Goal: Task Accomplishment & Management: Use online tool/utility

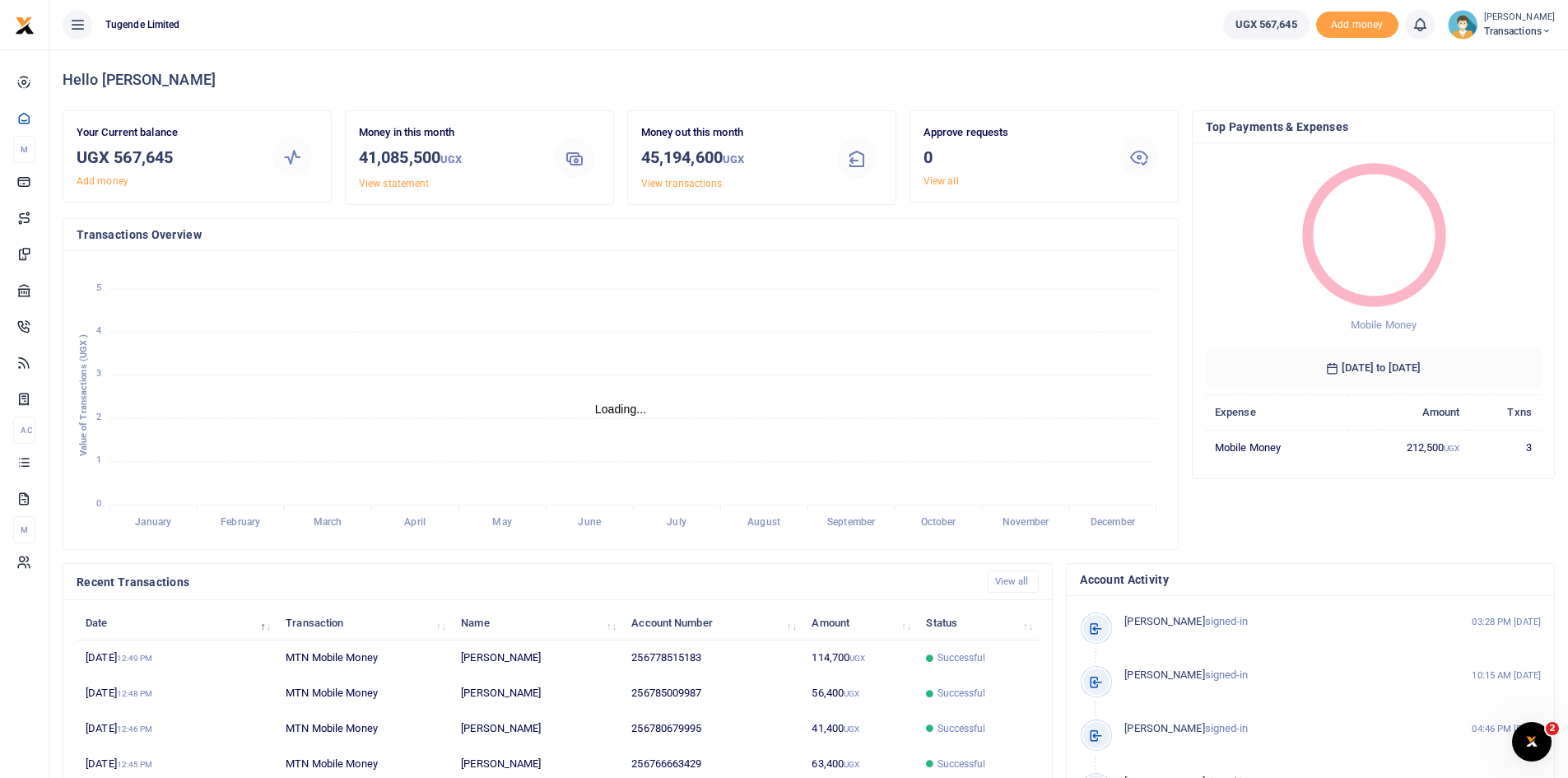
scroll to position [13, 13]
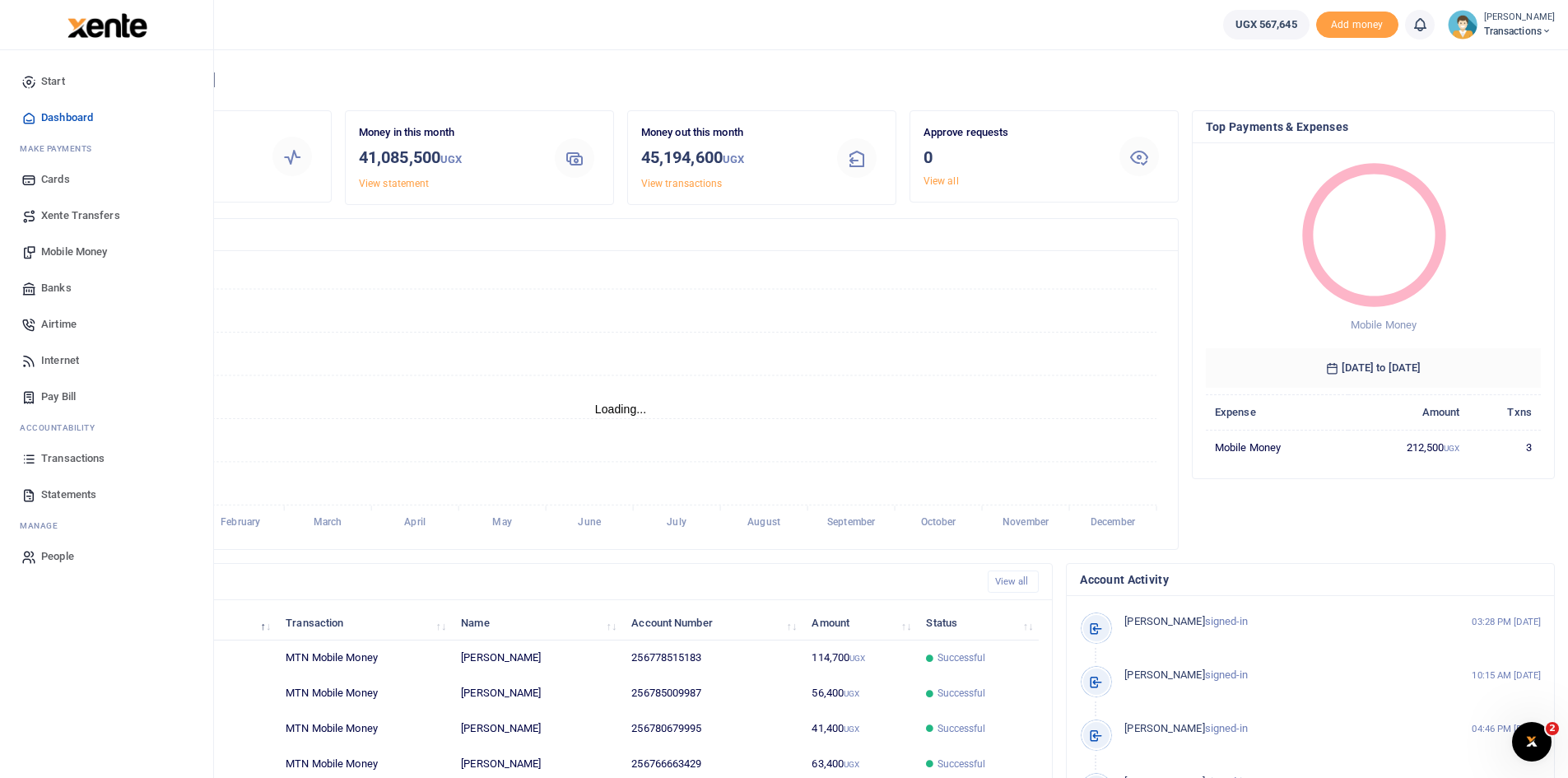
click at [66, 248] on span "Mobile Money" at bounding box center [73, 252] width 65 height 16
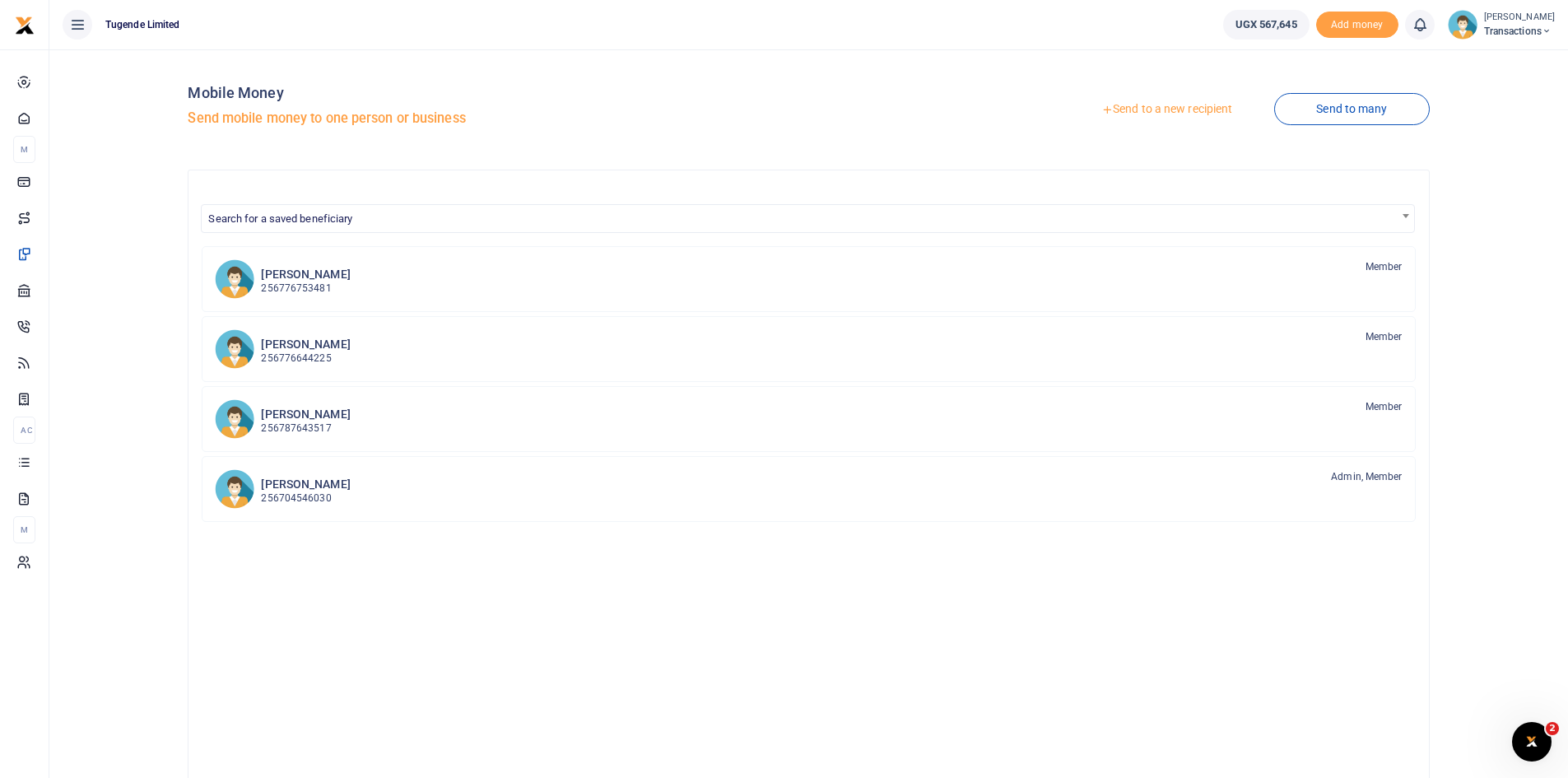
click at [1143, 115] on link "Send to a new recipient" at bounding box center [1167, 109] width 215 height 30
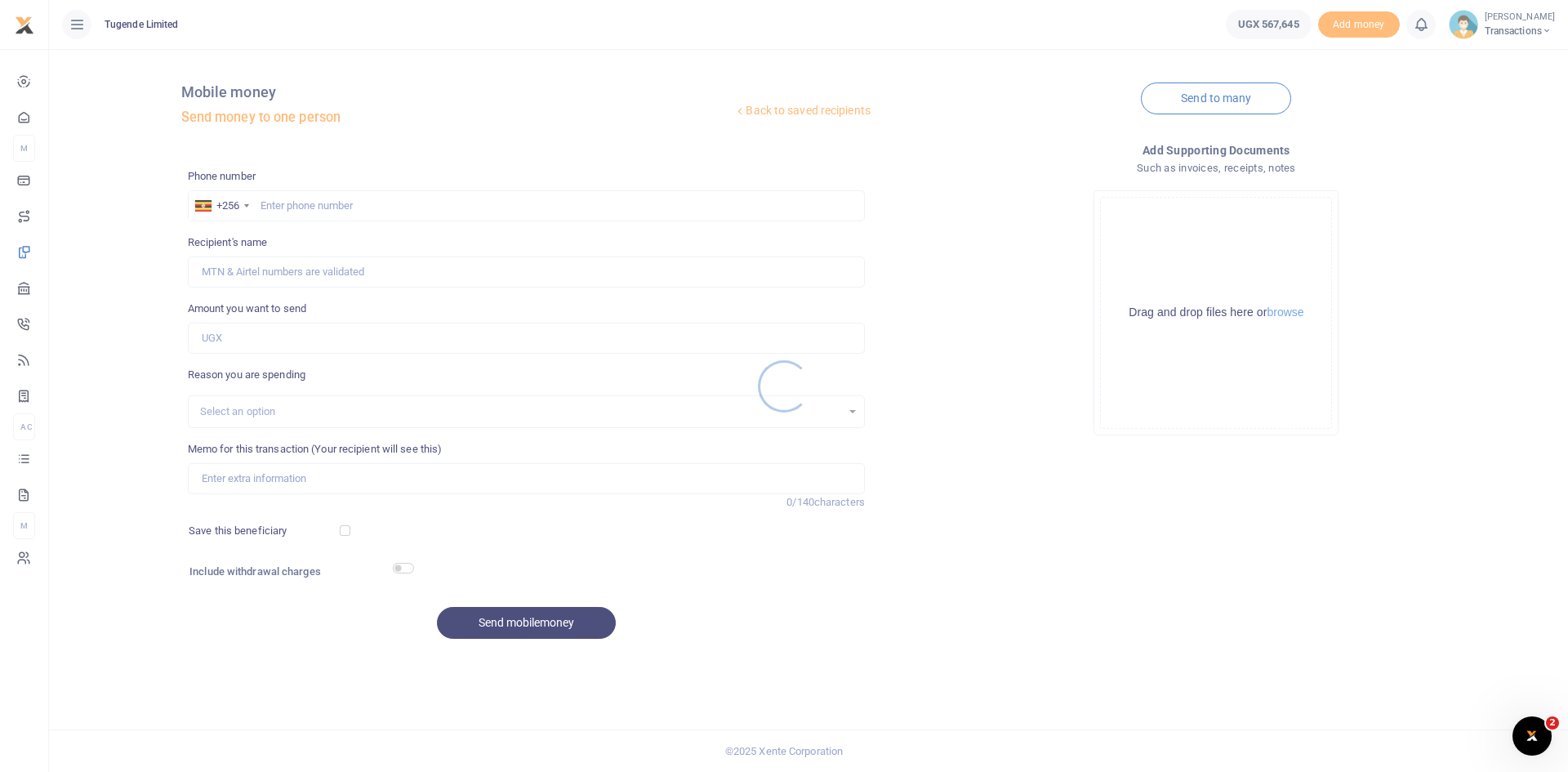
click at [337, 205] on div at bounding box center [784, 386] width 1568 height 772
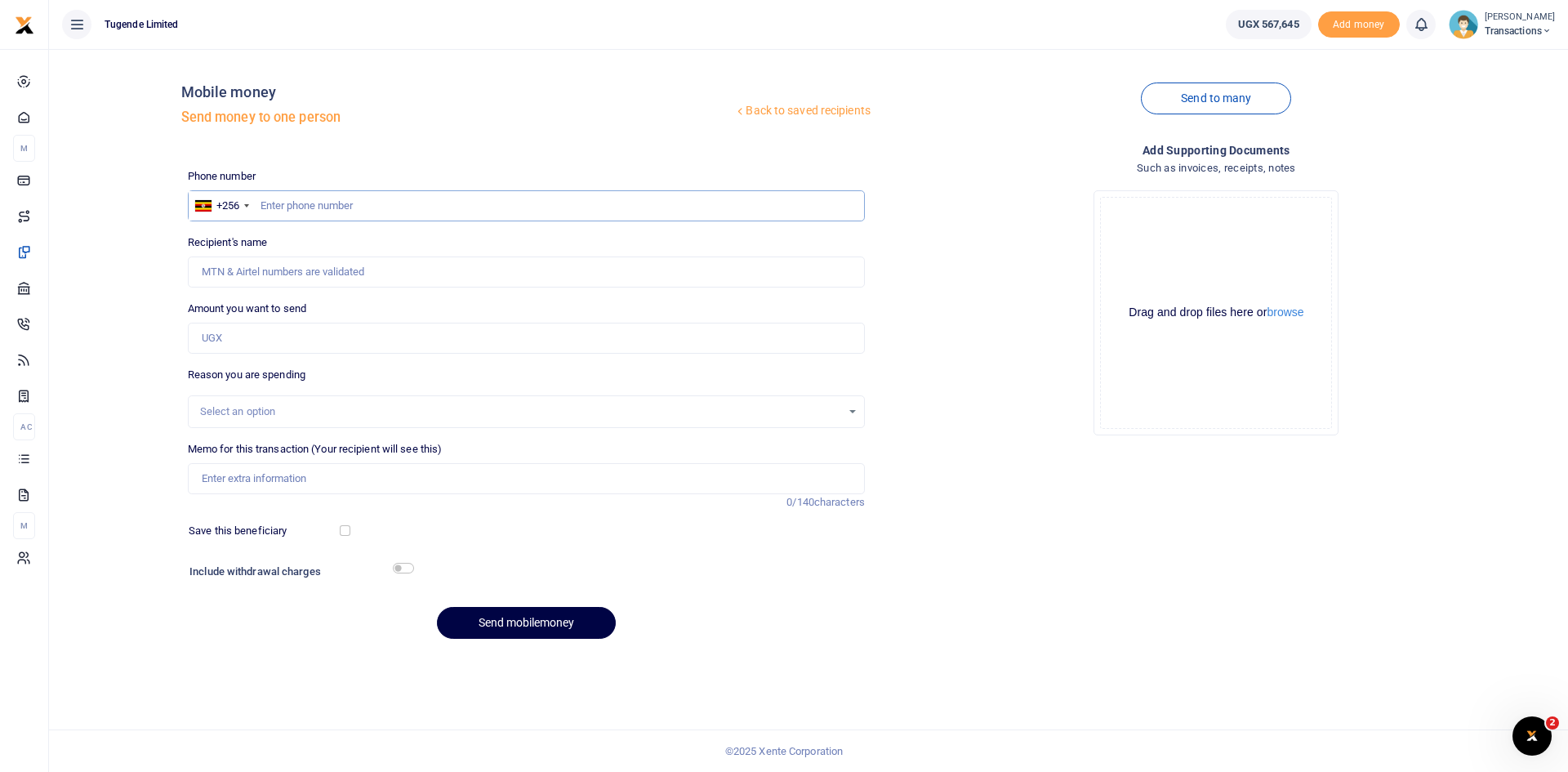
click at [337, 205] on input "text" at bounding box center [526, 205] width 677 height 31
paste input "755017110"
type input "755017110"
type input "Clive Bamujje"
click at [362, 339] on input "Amount you want to send" at bounding box center [526, 338] width 677 height 31
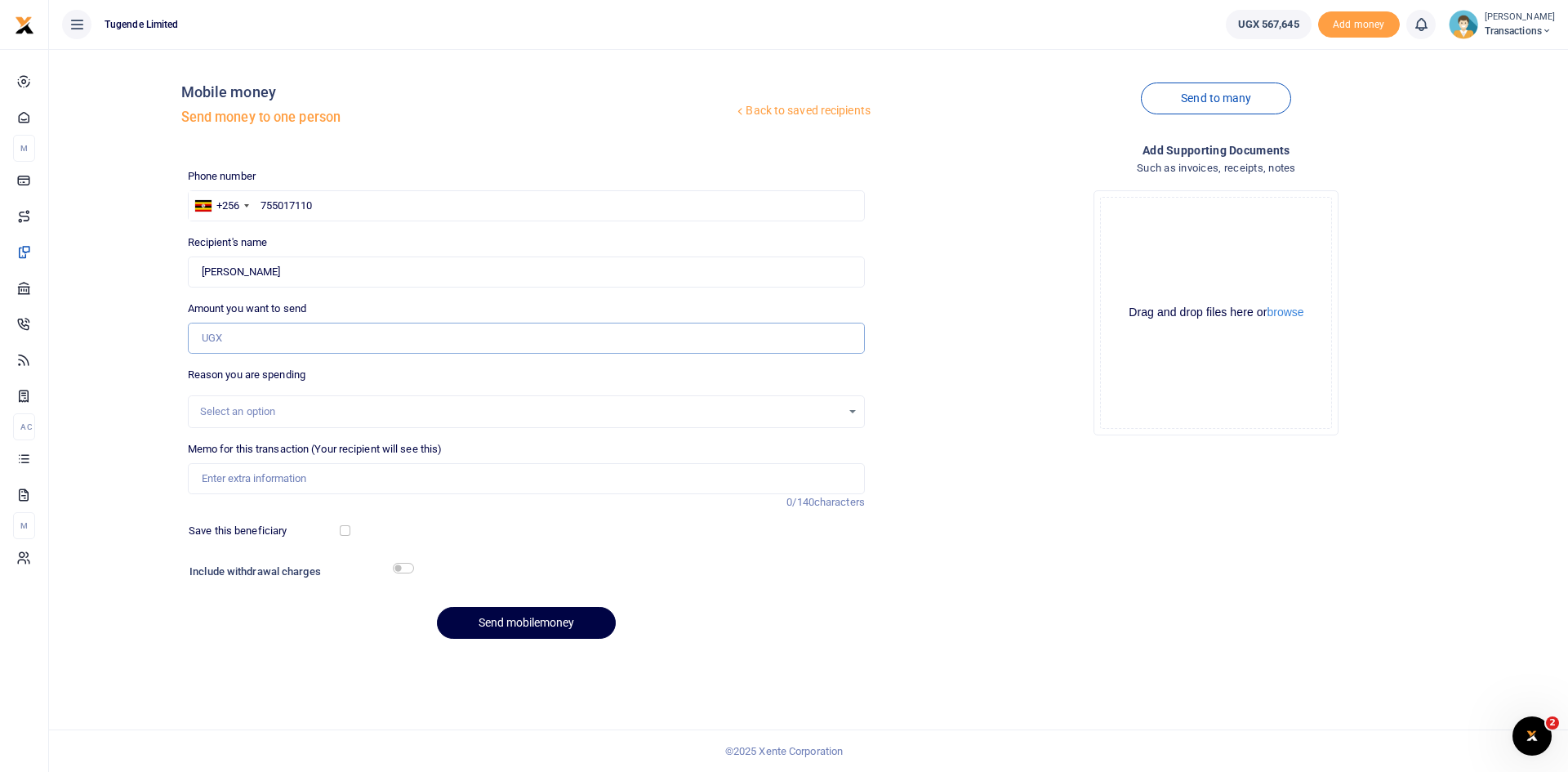
paste input "105,000"
type input "105,000"
click at [433, 481] on input "Memo for this transaction (Your recipient will see this)" at bounding box center [526, 478] width 677 height 31
paste input "UGC123M"
type input "UGC123M"
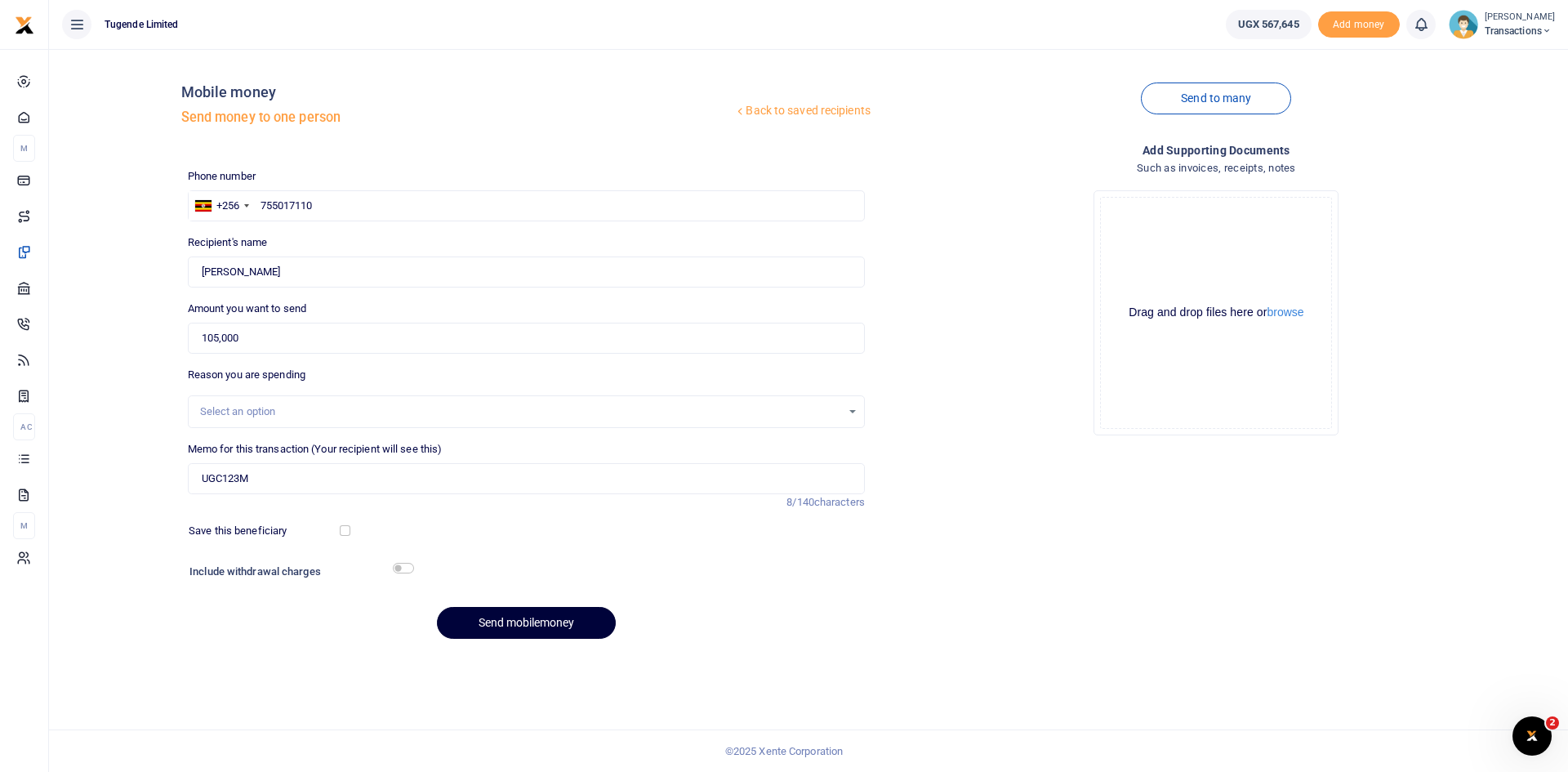
click at [529, 627] on button "Send mobilemoney" at bounding box center [525, 623] width 179 height 32
click at [380, 208] on input "text" at bounding box center [526, 205] width 677 height 31
paste input "781031934"
type input "781031934"
type input "John Bosco Olinga"
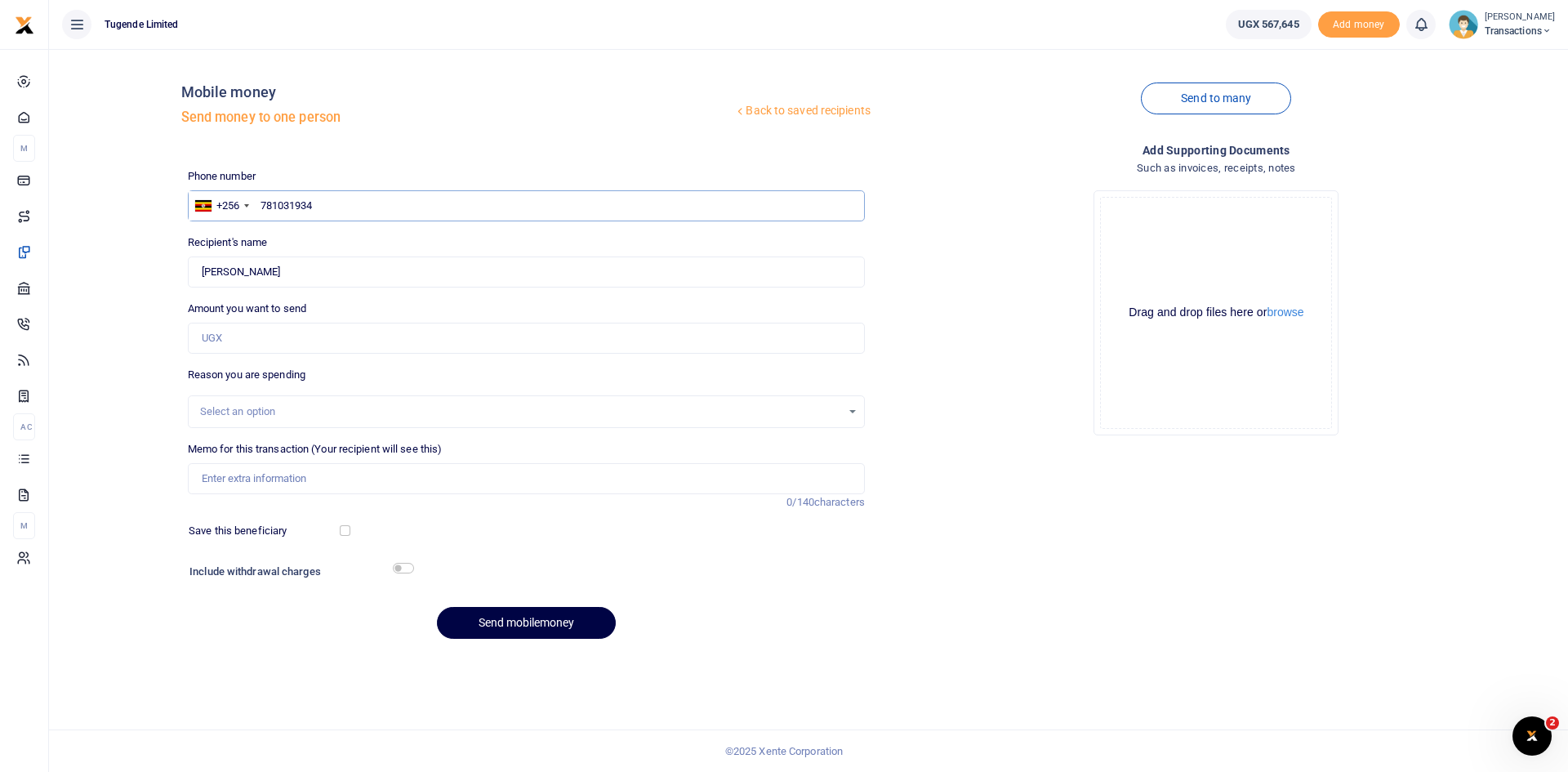
type input "781031934"
click at [337, 344] on input "Amount you want to send" at bounding box center [526, 338] width 677 height 31
paste input "40,000"
type input "40,000"
click at [427, 487] on input "Memo for this transaction (Your recipient will see this)" at bounding box center [526, 478] width 677 height 31
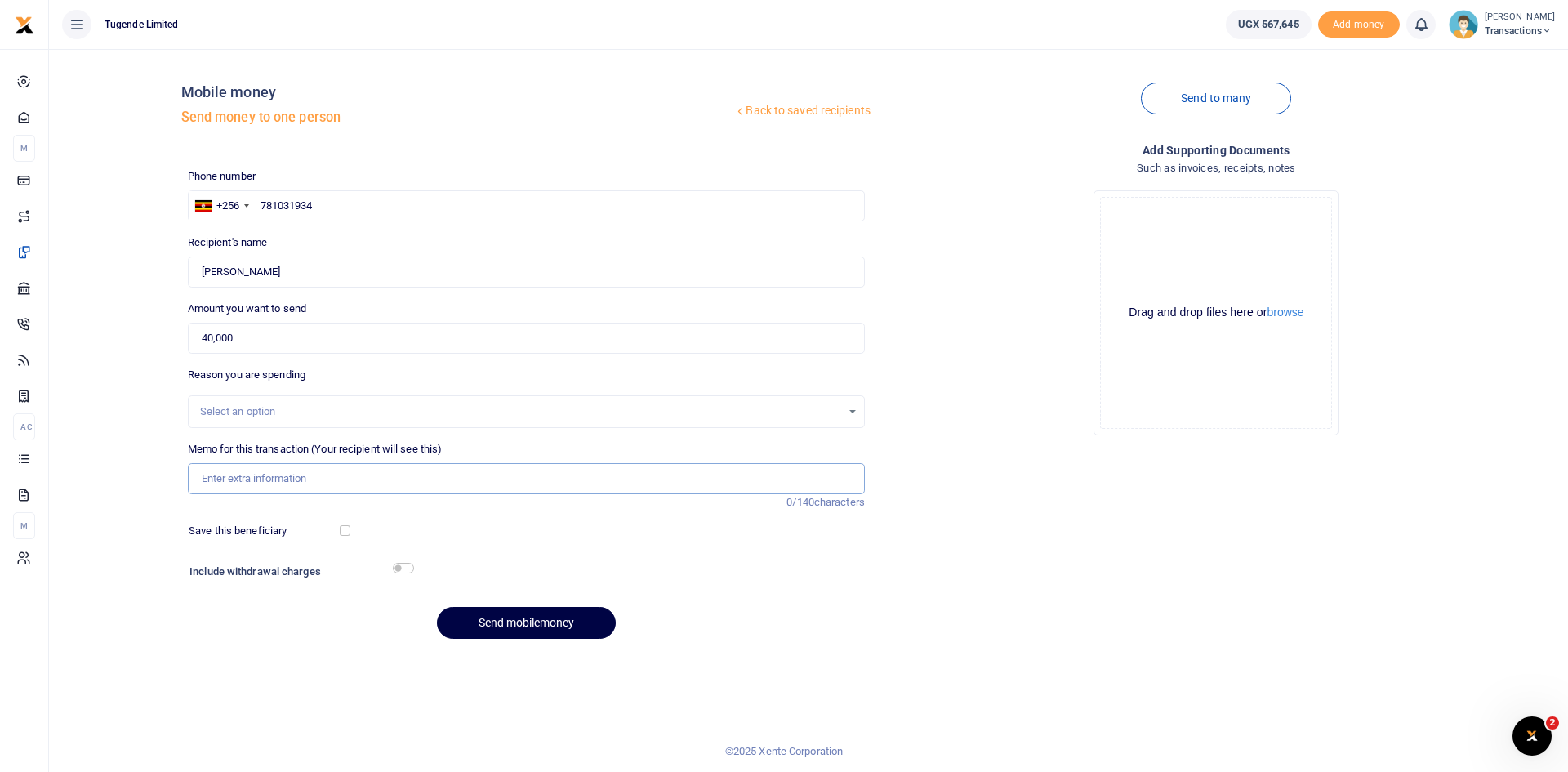
paste input "UGD014Y"
type input "UGD014Y"
click at [518, 623] on button "Send mobilemoney" at bounding box center [525, 623] width 179 height 32
click at [436, 207] on input "text" at bounding box center [526, 205] width 677 height 31
paste input "749933781"
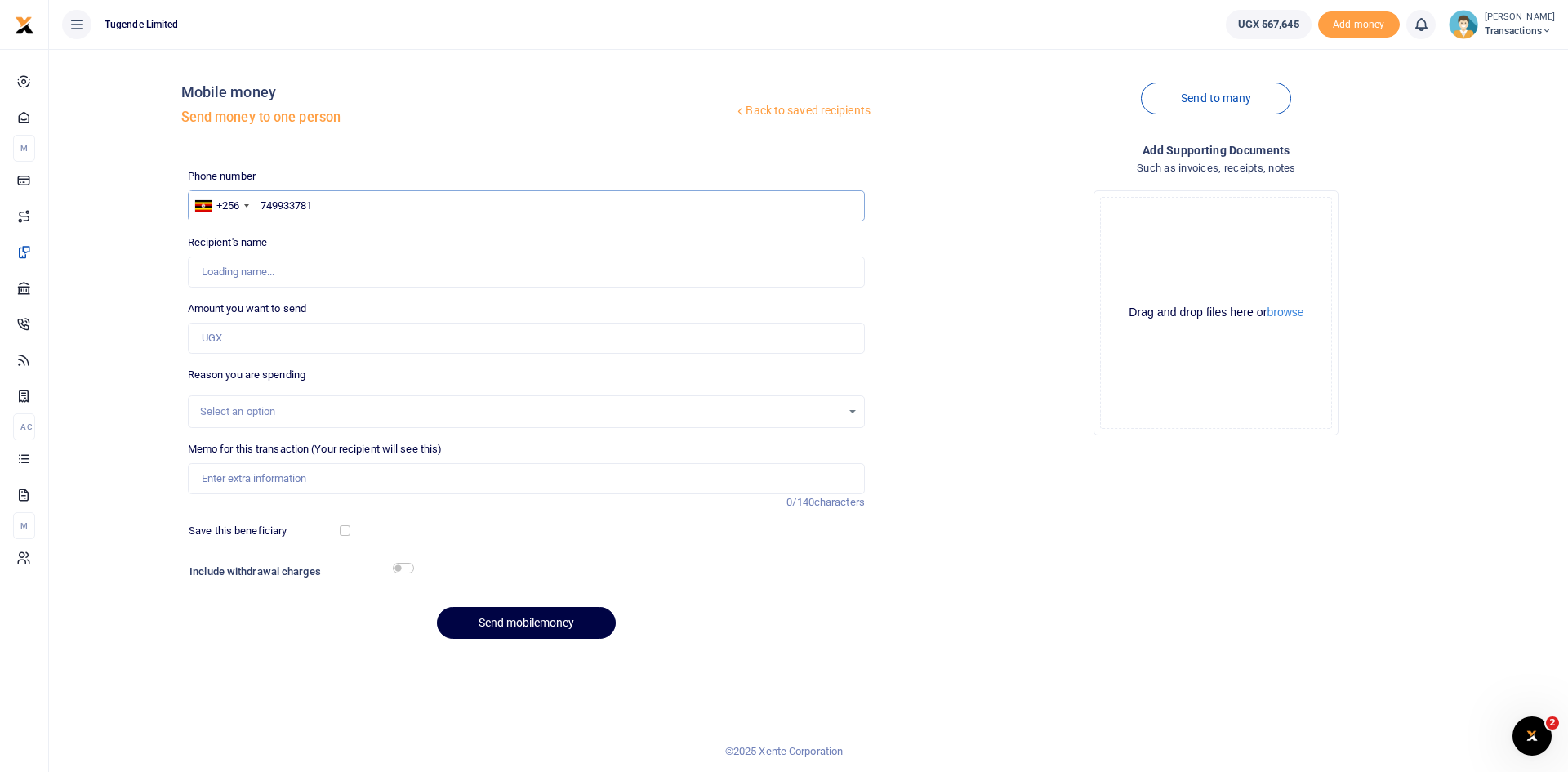
type input "749933781"
type input "Abesiga Atugonza"
click at [387, 335] on input "Amount you want to send" at bounding box center [526, 338] width 677 height 31
paste input "45,000"
type input "45,000"
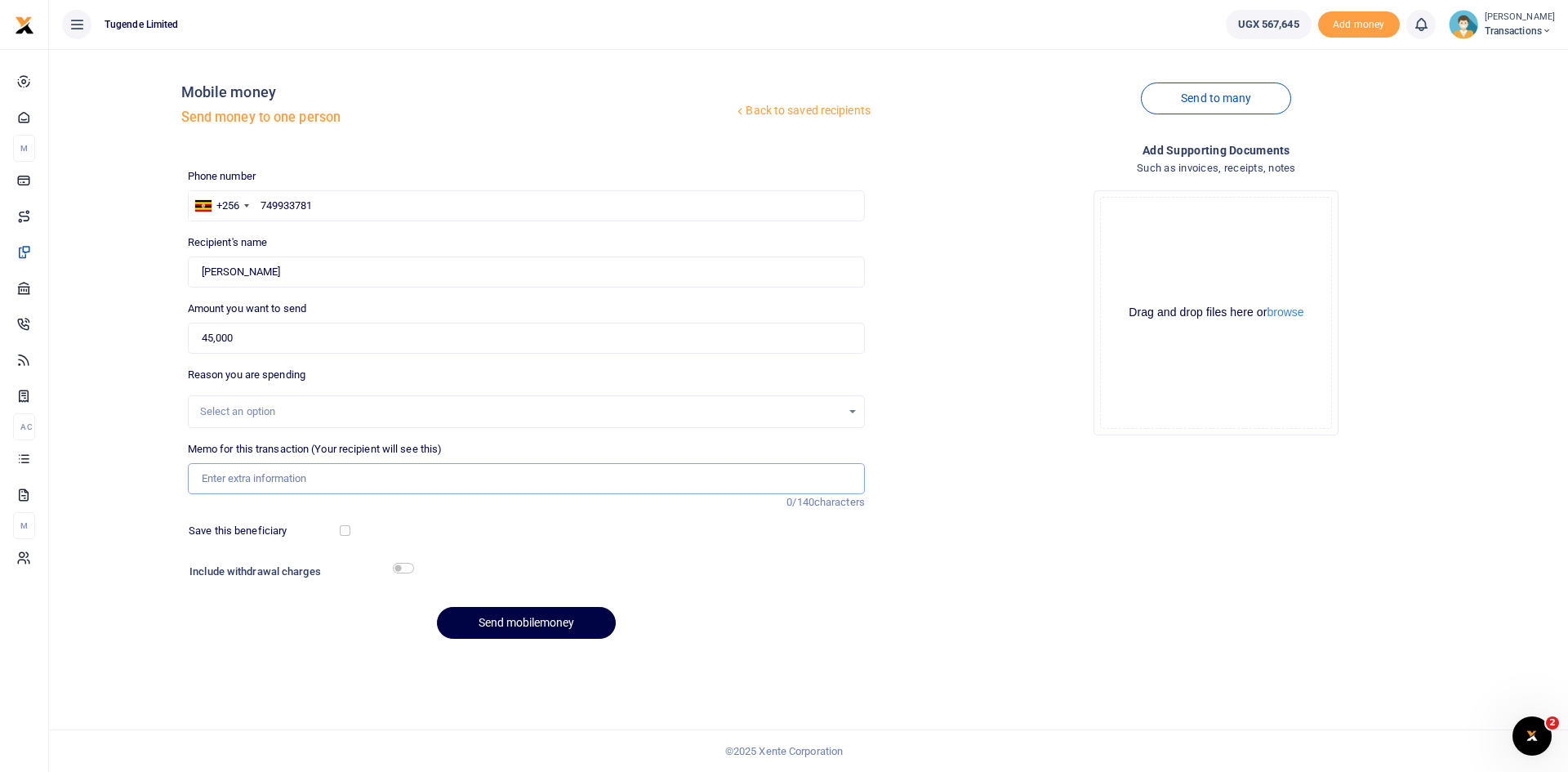
paste input "UFX273L"
click at [398, 486] on input "Memo for this transaction (Your recipient will see this)" at bounding box center [526, 478] width 677 height 31
type input "UFX273L"
click at [526, 617] on button "Send mobilemoney" at bounding box center [525, 623] width 179 height 32
paste input "707199288"
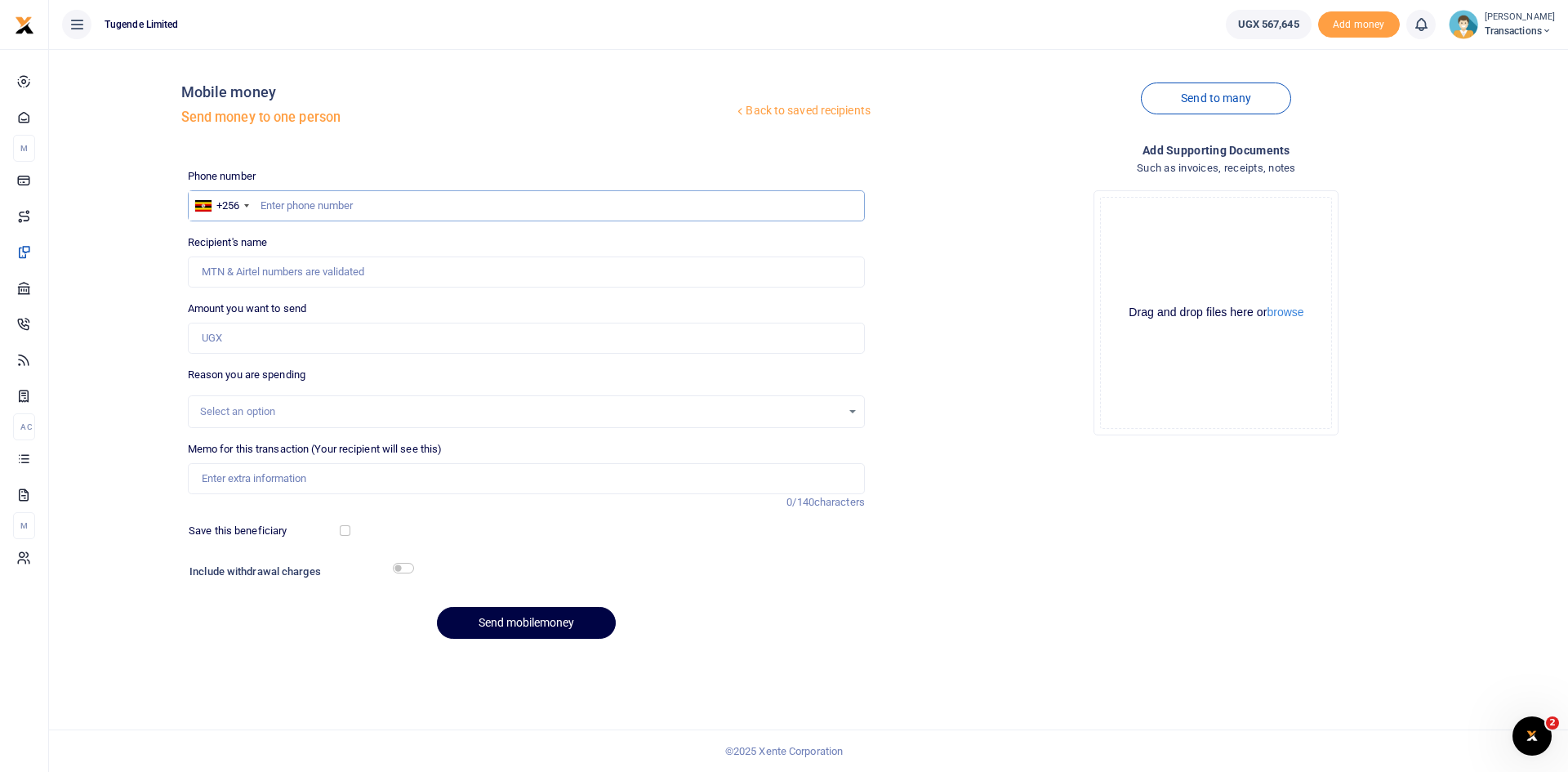
click at [436, 209] on input "text" at bounding box center [526, 205] width 677 height 31
type input "707199288"
click at [343, 275] on input "Recipient's name" at bounding box center [526, 271] width 677 height 31
click at [233, 337] on input "Amount you want to send" at bounding box center [526, 338] width 677 height 31
paste input "100,000"
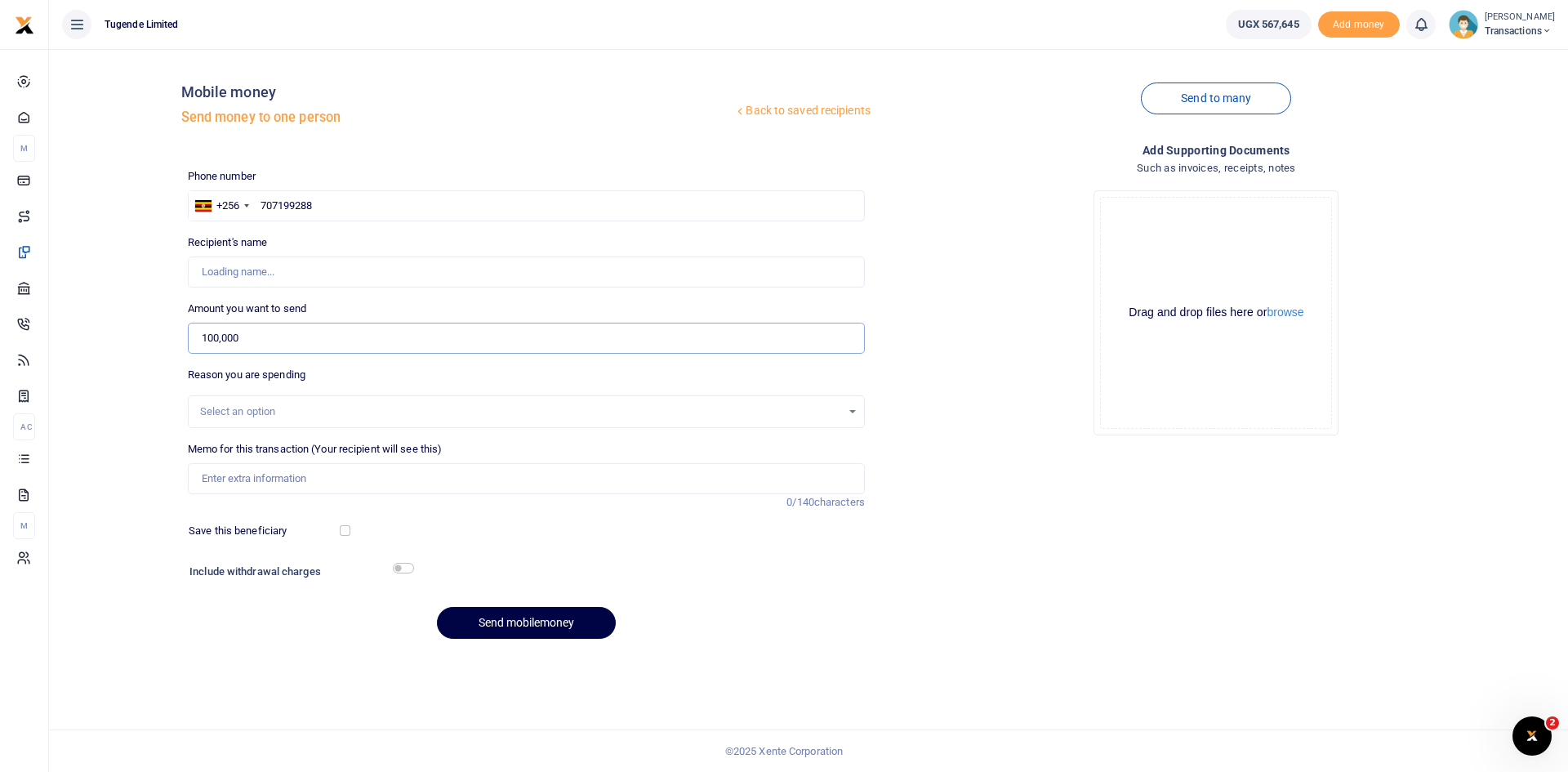
type input "100,000"
type input "[PERSON_NAME]"
click at [366, 479] on input "Memo for this transaction (Your recipient will see this)" at bounding box center [526, 478] width 677 height 31
paste input "UGH047R"
type input "UGH047R"
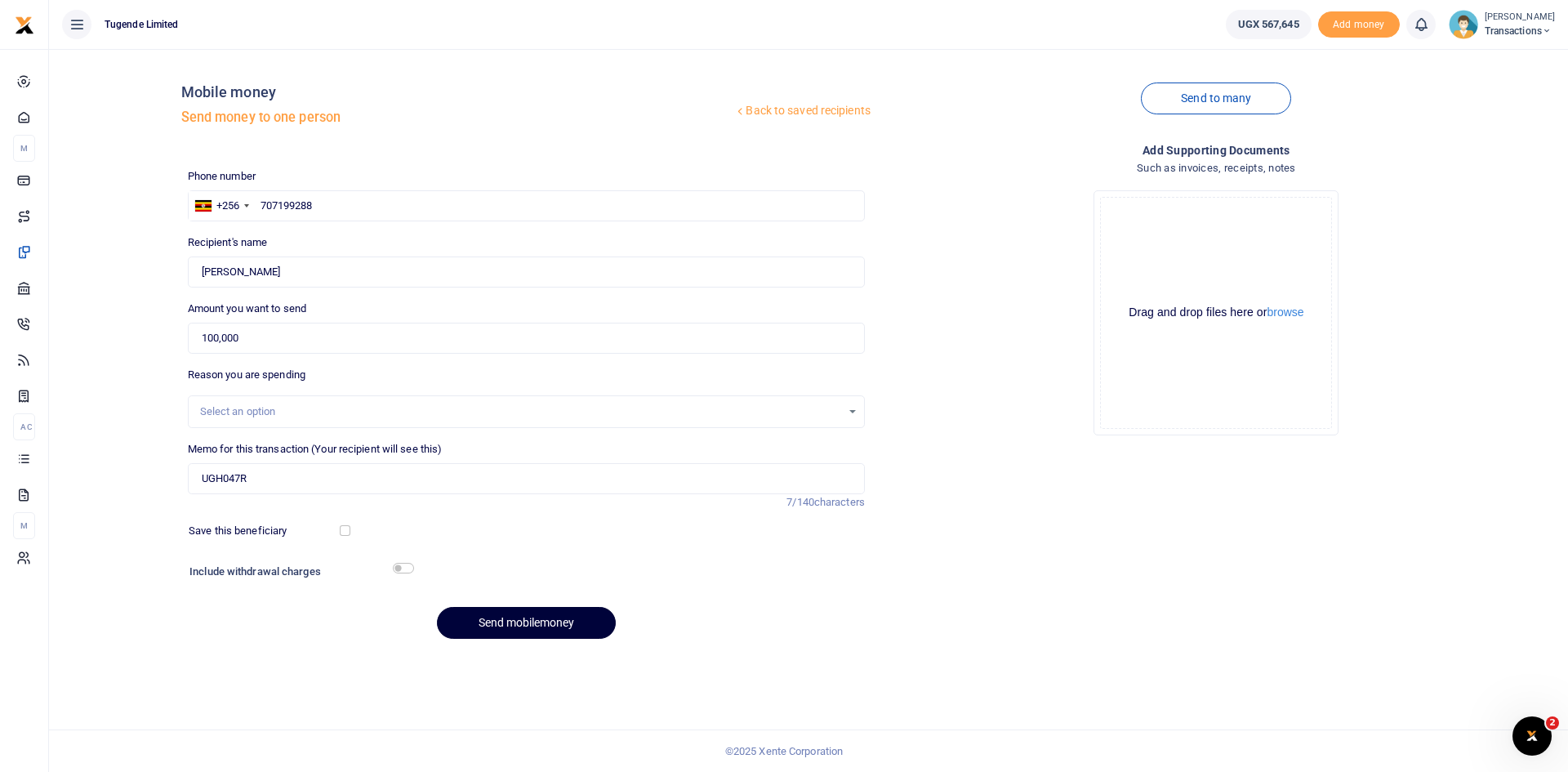
click at [508, 617] on button "Send mobilemoney" at bounding box center [525, 623] width 179 height 32
click at [351, 205] on input "text" at bounding box center [526, 205] width 677 height 31
paste input "785176697"
type input "785176697"
type input "Saaka Musobya"
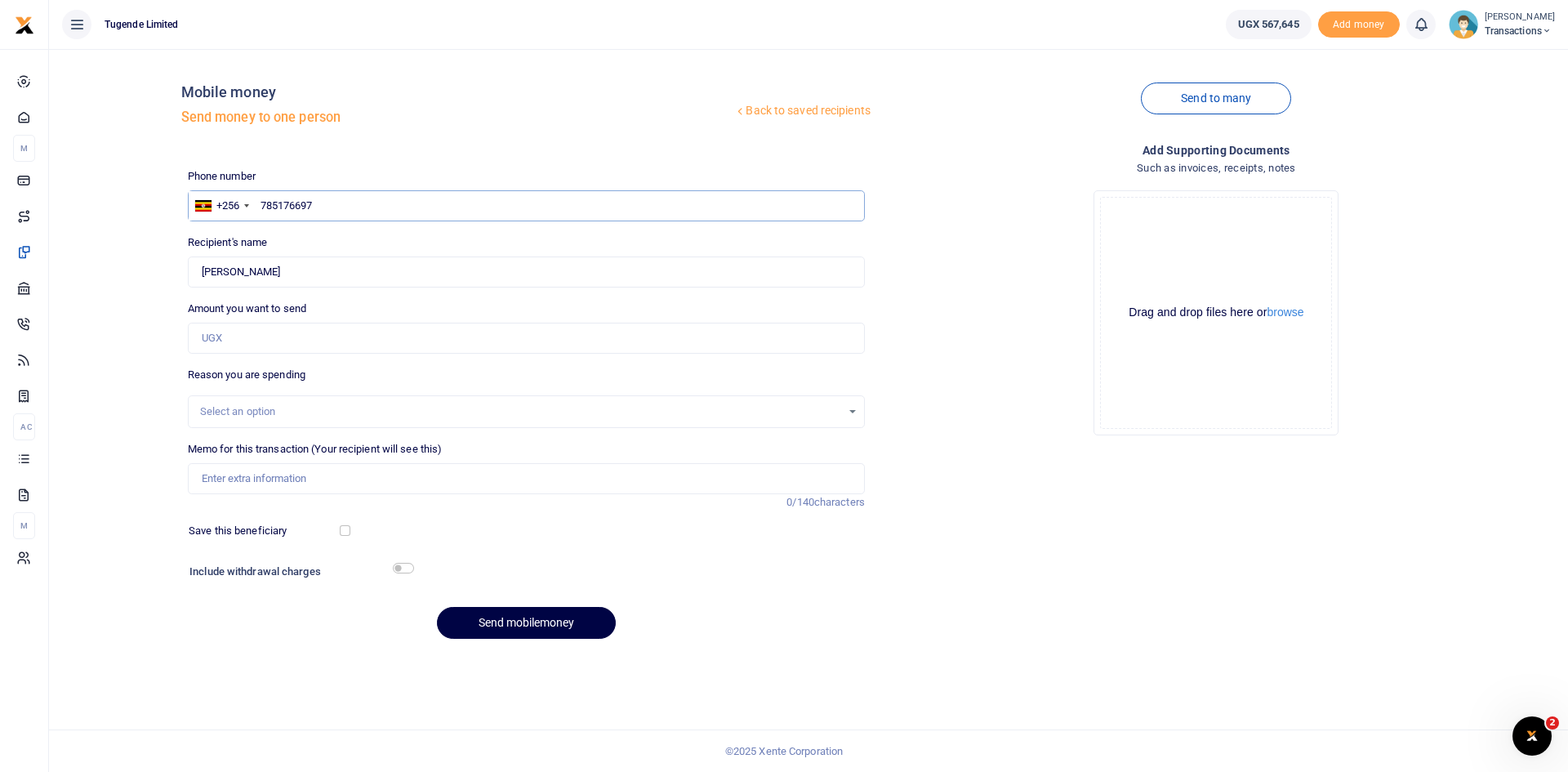
type input "785176697"
click at [318, 342] on input "Amount you want to send" at bounding box center [526, 338] width 677 height 31
paste input "114,000"
type input "114,000"
click at [338, 477] on input "Memo for this transaction (Your recipient will see this)" at bounding box center [526, 478] width 677 height 31
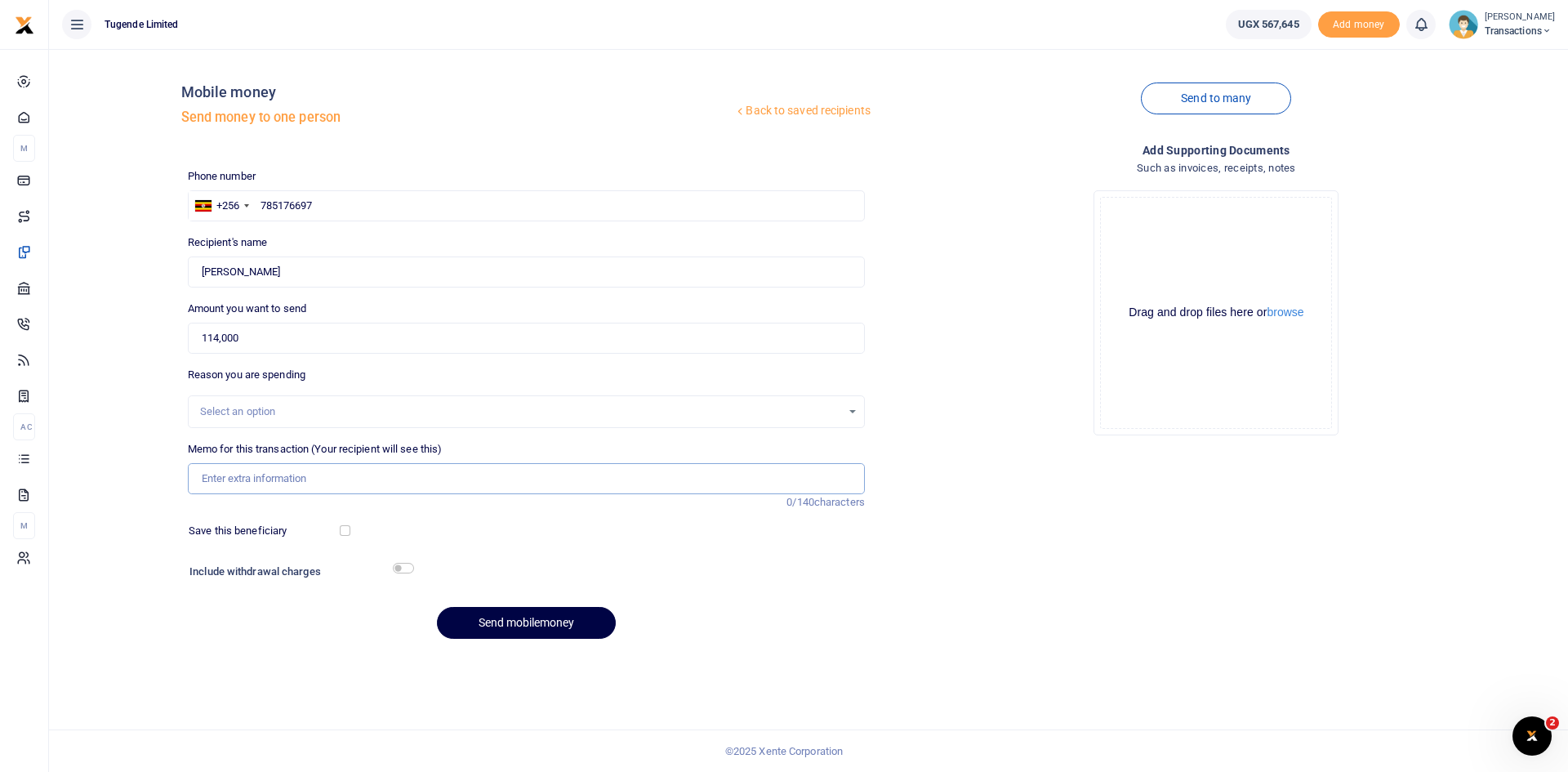
paste input "UGH99C,UGC616K"
click at [244, 480] on input "UGH99C,UGC616K" at bounding box center [526, 478] width 677 height 31
type input "UGH99C UGC616K"
click at [514, 624] on button "Send mobilemoney" at bounding box center [525, 623] width 179 height 32
click at [389, 200] on input "text" at bounding box center [526, 205] width 677 height 31
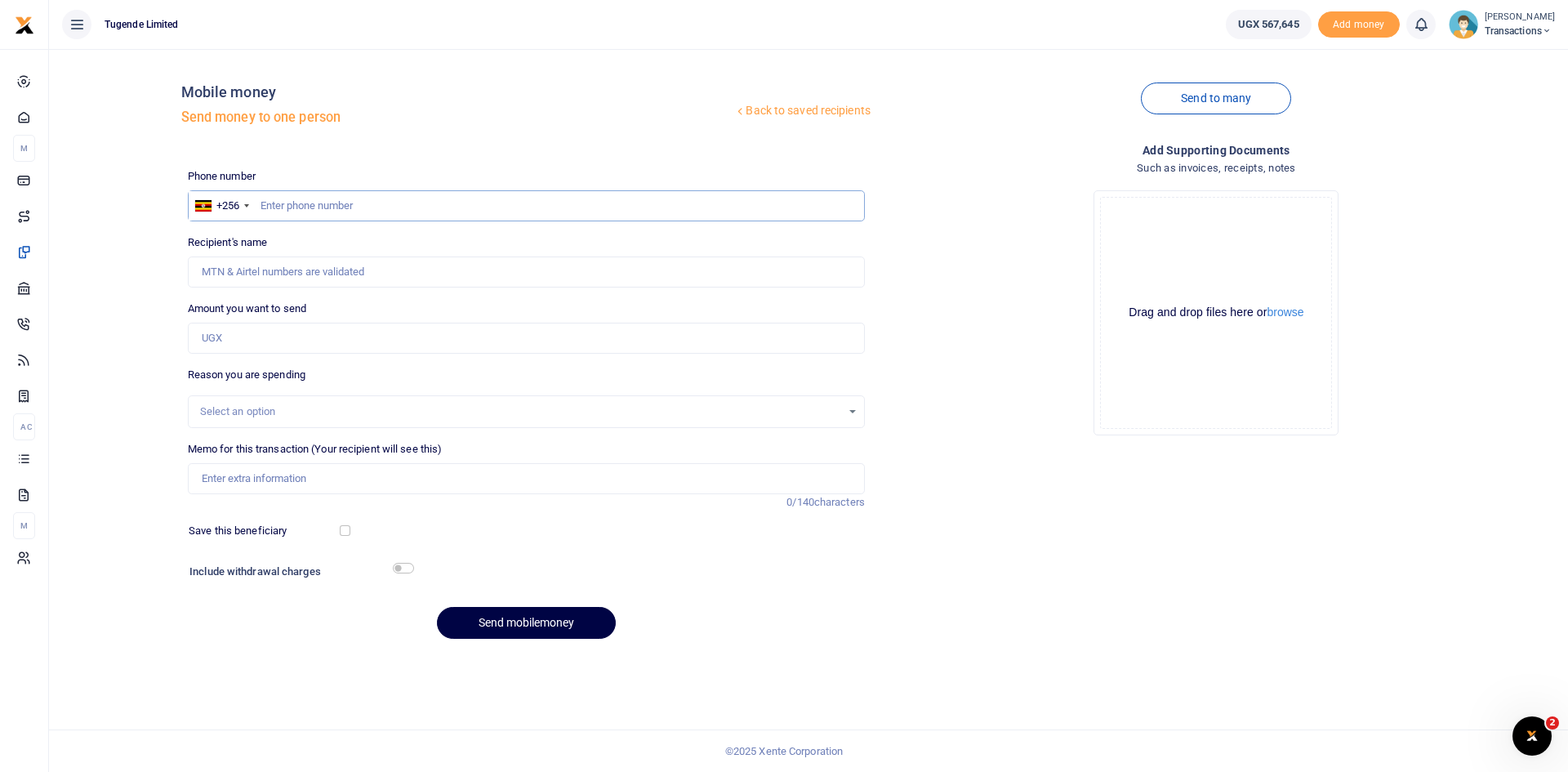
paste input "787517773"
type input "787517773"
type input "Joseph Mukula"
click at [392, 332] on input "Amount you want to send" at bounding box center [526, 338] width 677 height 31
paste input "120,000"
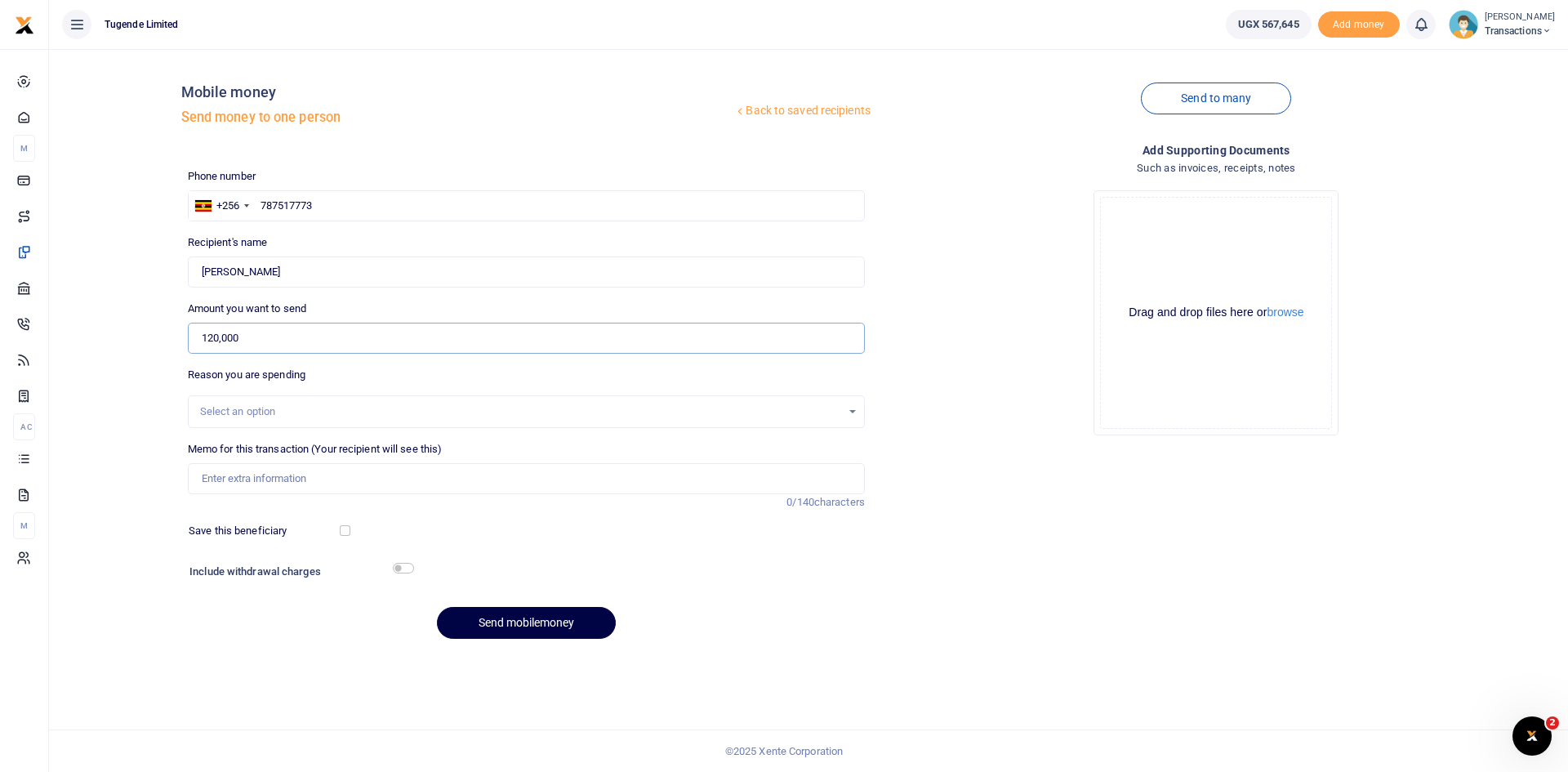
type input "120,000"
click at [300, 479] on input "Memo for this transaction (Your recipient will see this)" at bounding box center [526, 478] width 677 height 31
paste input "UGH919Y,UMA611BL,UFY263S"
click at [305, 478] on input "UGH919Y,UMA611BL,UFY263S" at bounding box center [526, 478] width 677 height 31
type input "UGH919Y UMA611BL UFY263S"
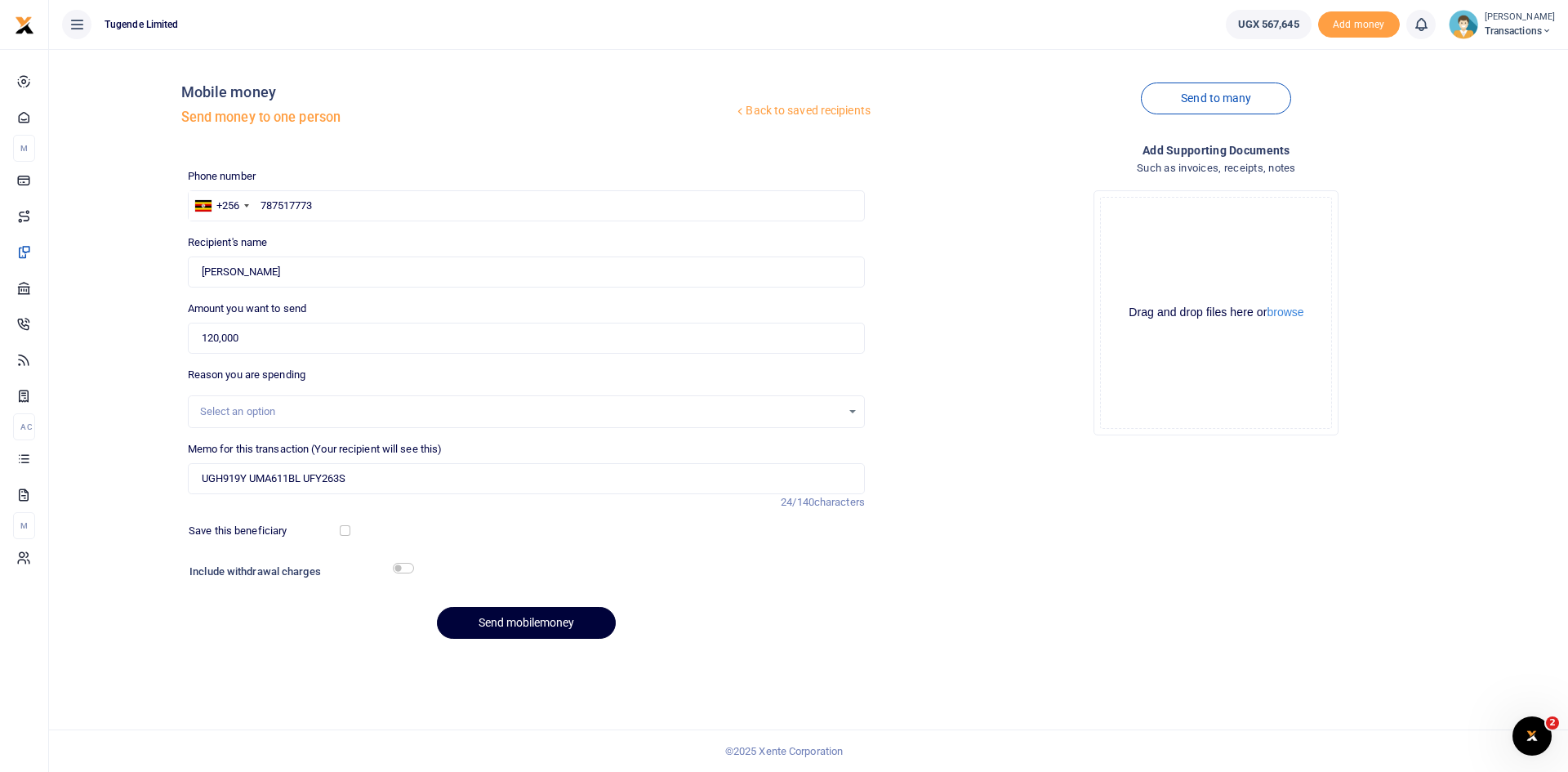
click at [524, 628] on button "Send mobilemoney" at bounding box center [525, 623] width 179 height 32
click at [388, 213] on input "text" at bounding box center [526, 205] width 677 height 31
paste input "782747177"
type input "782747177"
type input "[PERSON_NAME]"
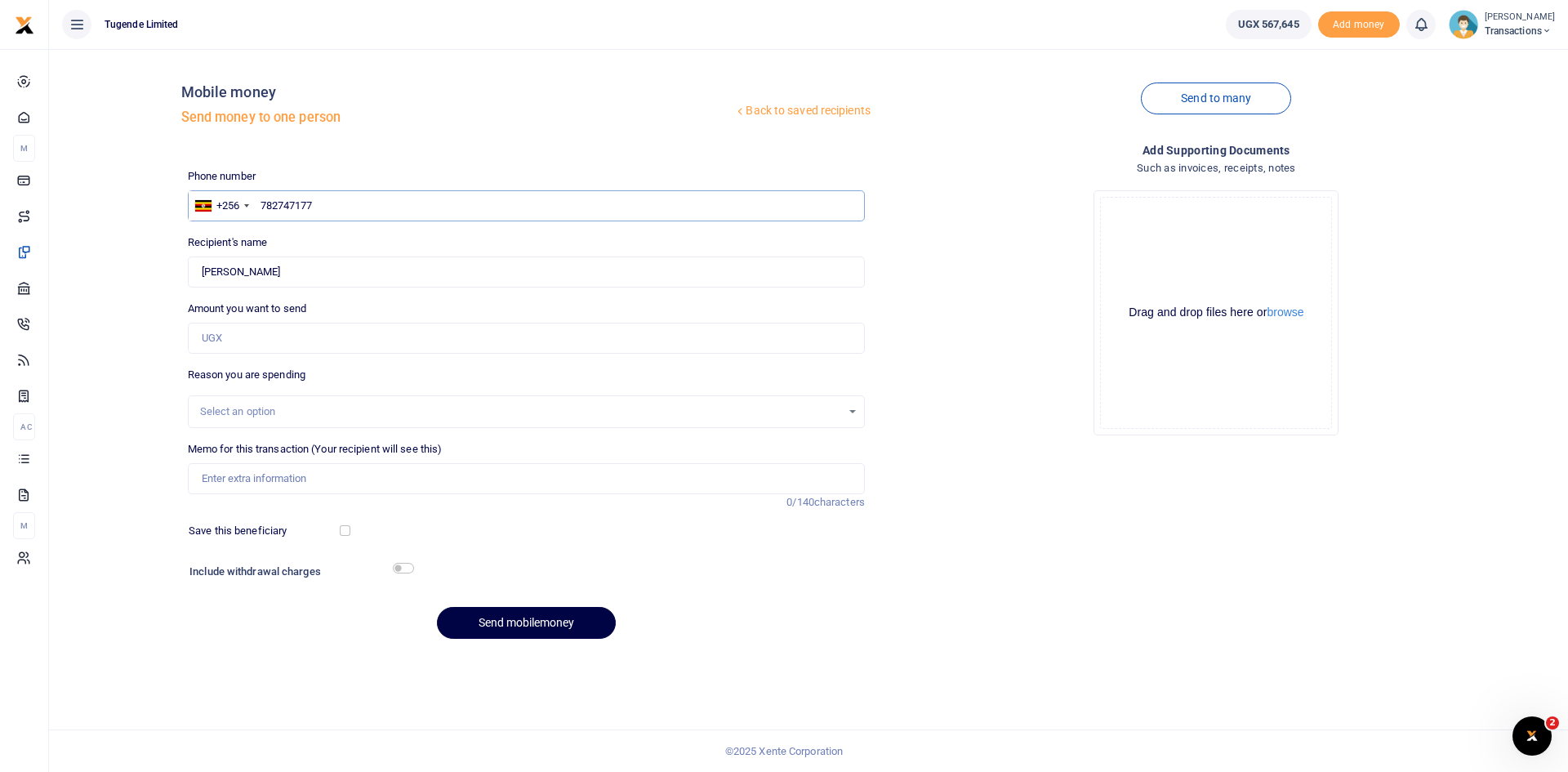
type input "782747177"
click at [394, 331] on input "Amount you want to send" at bounding box center [526, 338] width 677 height 31
paste input "124000"
type input "124,000"
click at [371, 469] on input "Memo for this transaction (Your recipient will see this)" at bounding box center [526, 478] width 677 height 31
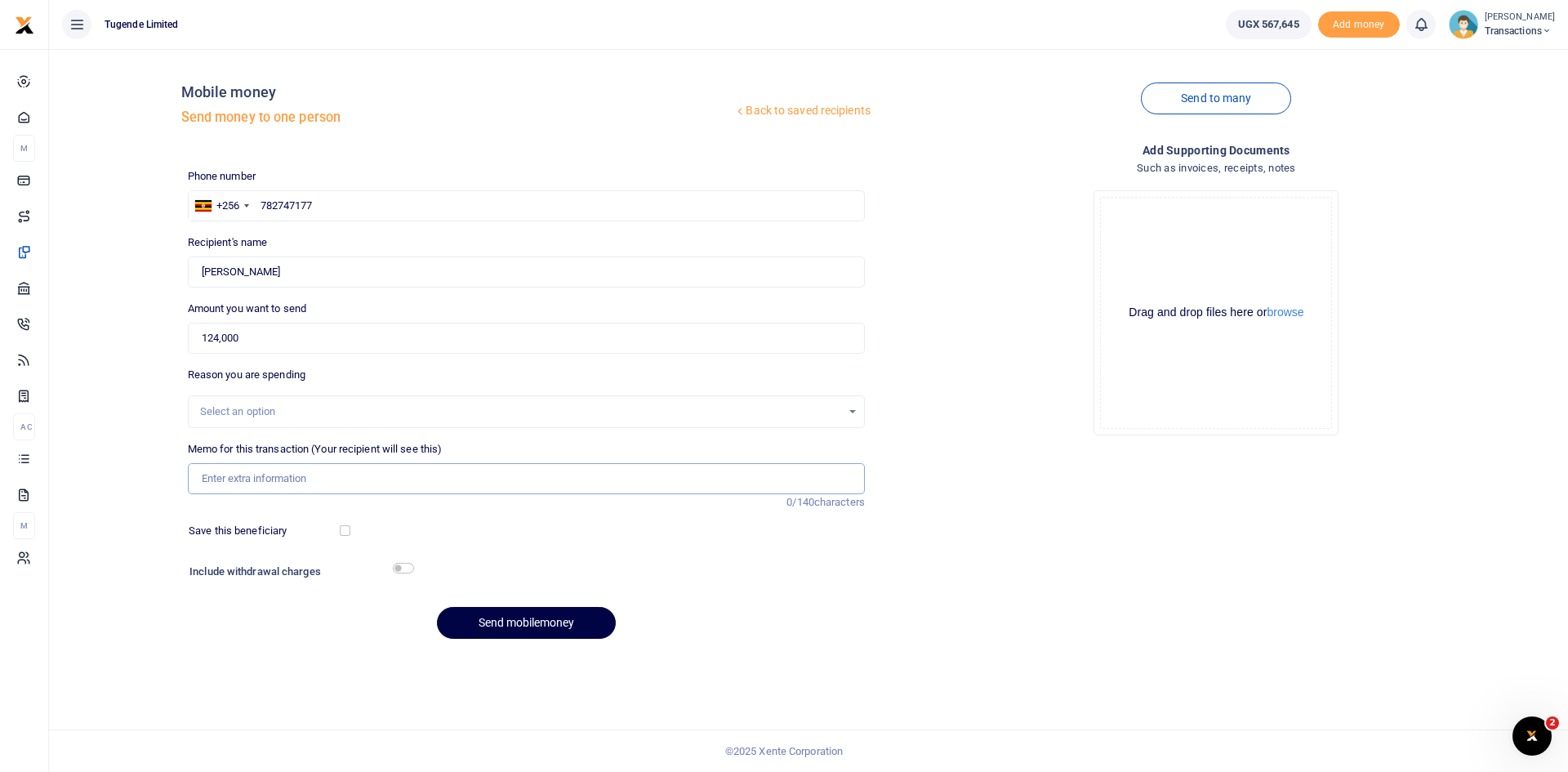
paste input "UGC418R"
type input "UGC418R"
click at [530, 618] on button "Send mobilemoney" at bounding box center [525, 623] width 179 height 32
paste input "709570286"
click at [388, 205] on input "text" at bounding box center [526, 205] width 677 height 31
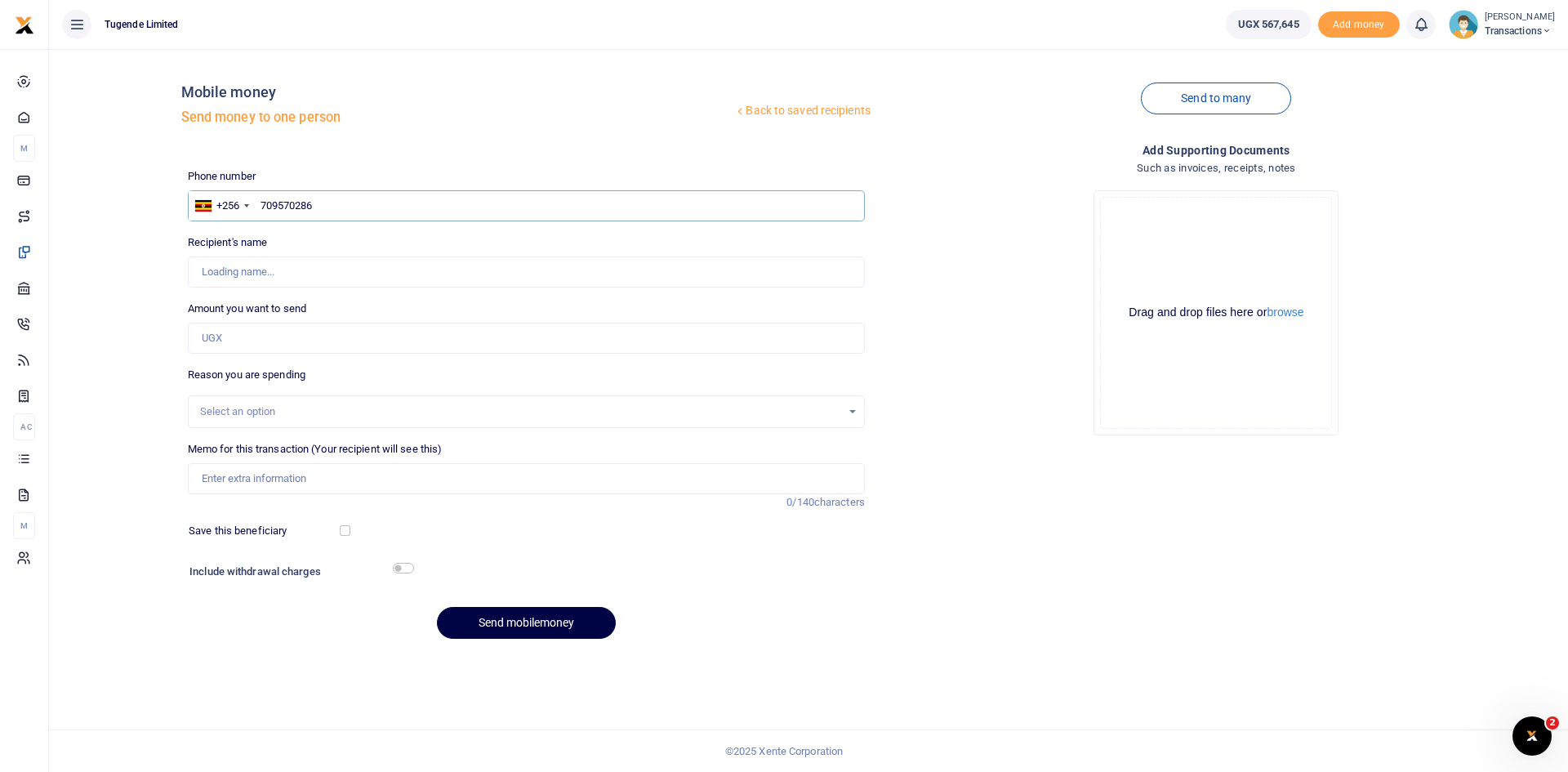
type input "709570286"
type input "[PERSON_NAME]"
click at [310, 338] on input "Amount you want to send" at bounding box center [526, 338] width 677 height 31
paste input "42000"
type input "42,000"
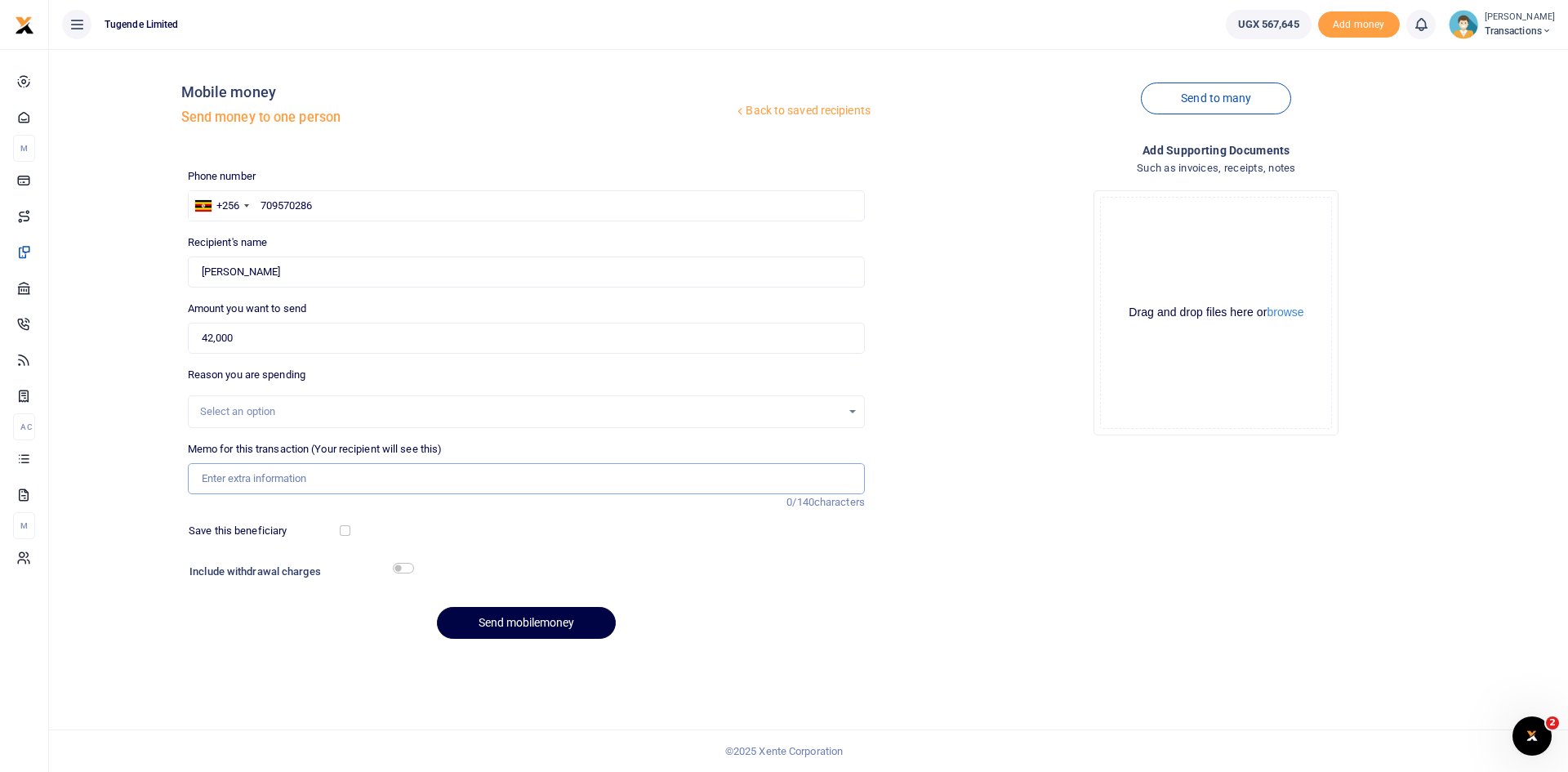
paste input "ugb288l"
click at [296, 483] on input "Memo for this transaction (Your recipient will see this)" at bounding box center [526, 478] width 677 height 31
type input "ugb288l"
click at [518, 628] on button "Send mobilemoney" at bounding box center [525, 623] width 179 height 32
click at [456, 202] on input "text" at bounding box center [526, 205] width 677 height 31
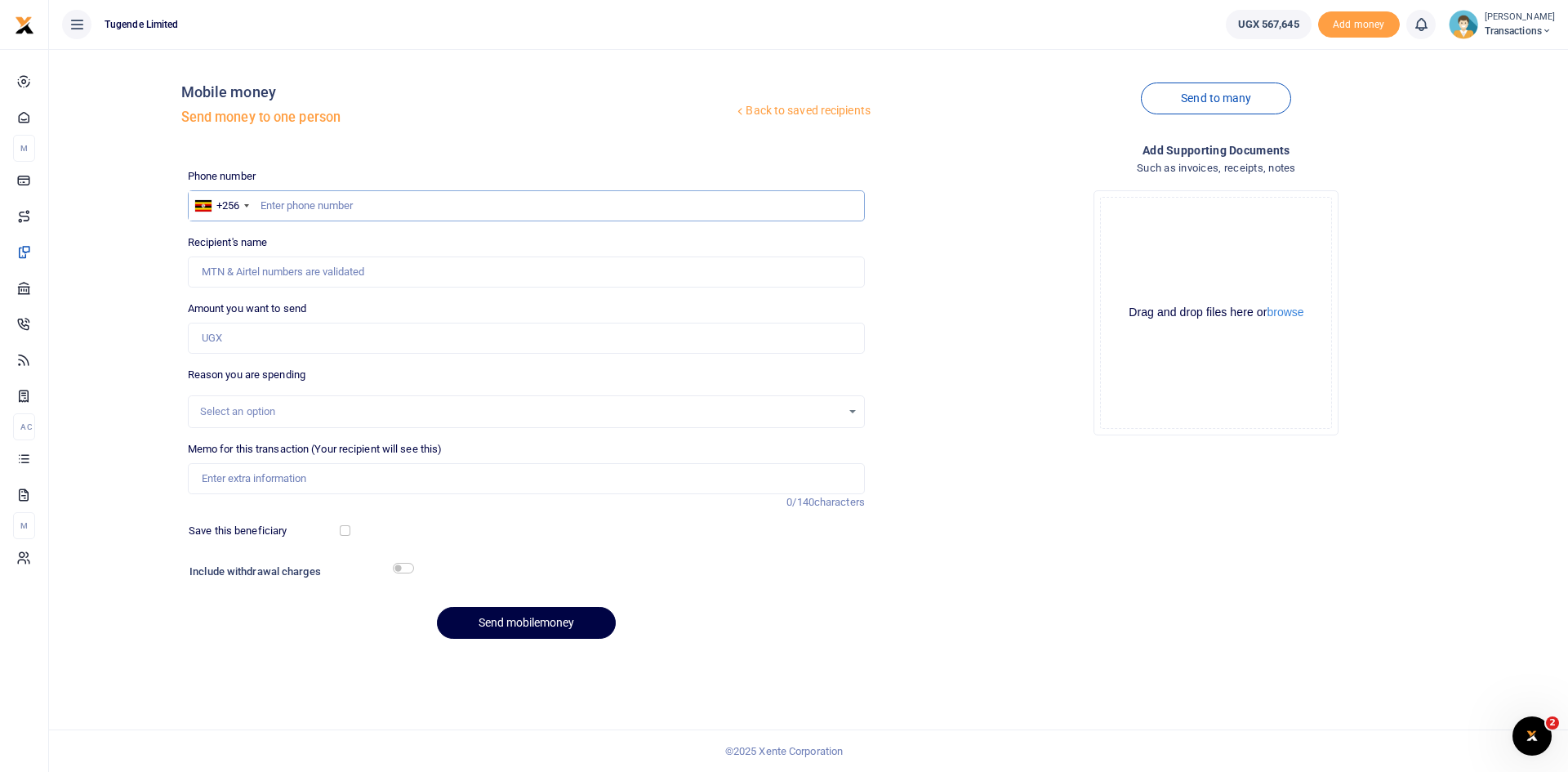
paste input "757047811"
type input "757047811"
type input "Blair Niwamanya"
click at [329, 336] on input "Amount you want to send" at bounding box center [526, 338] width 677 height 31
paste input "223,000"
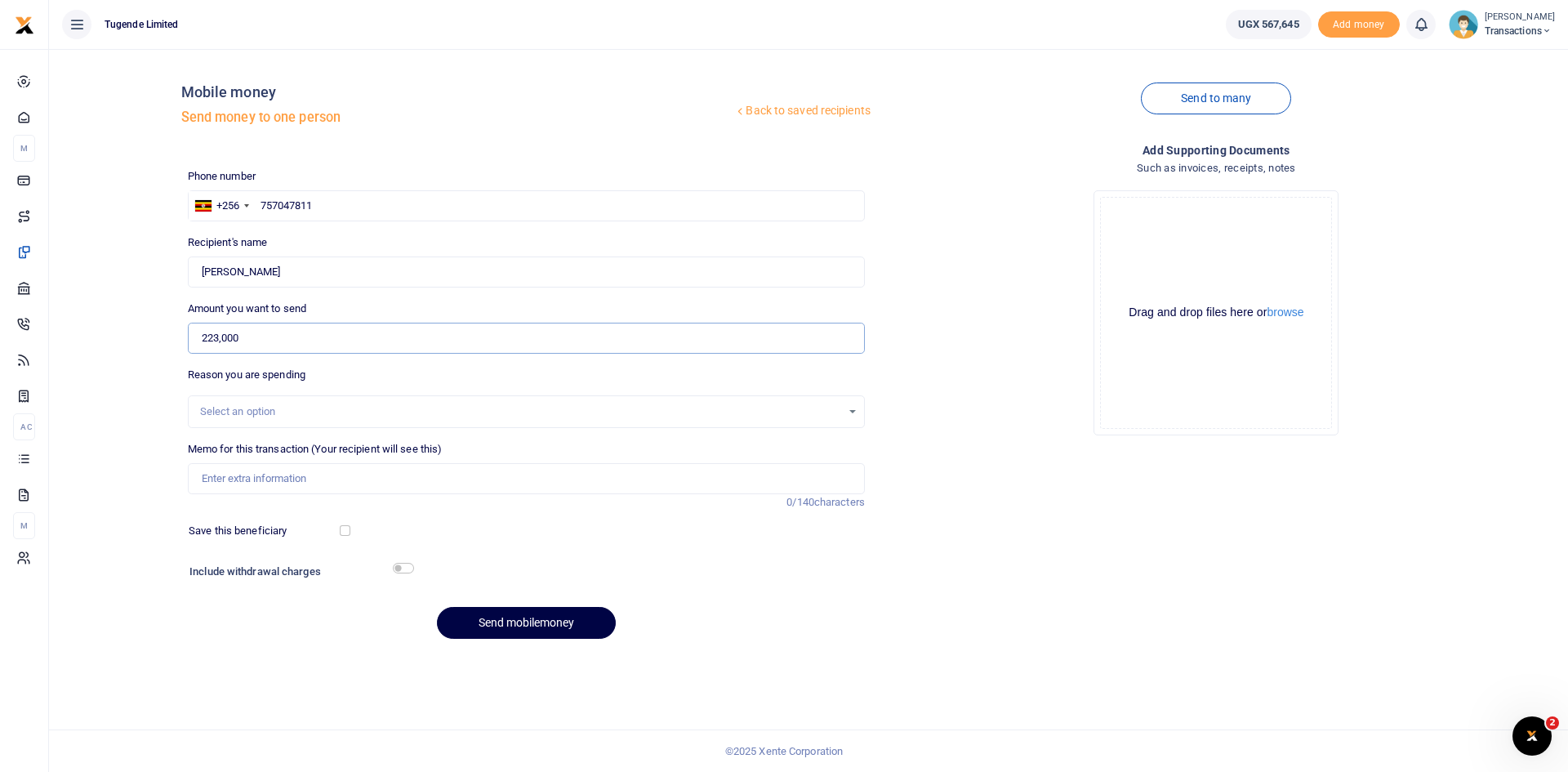
type input "223,000"
click at [396, 470] on input "Memo for this transaction (Your recipient will see this)" at bounding box center [526, 478] width 677 height 31
paste input "Camp Facilitation for Kigezi Portfolio"
type input "Camp Facilitation for Kigezi Portfolio"
click at [492, 618] on button "Send mobilemoney" at bounding box center [525, 623] width 179 height 32
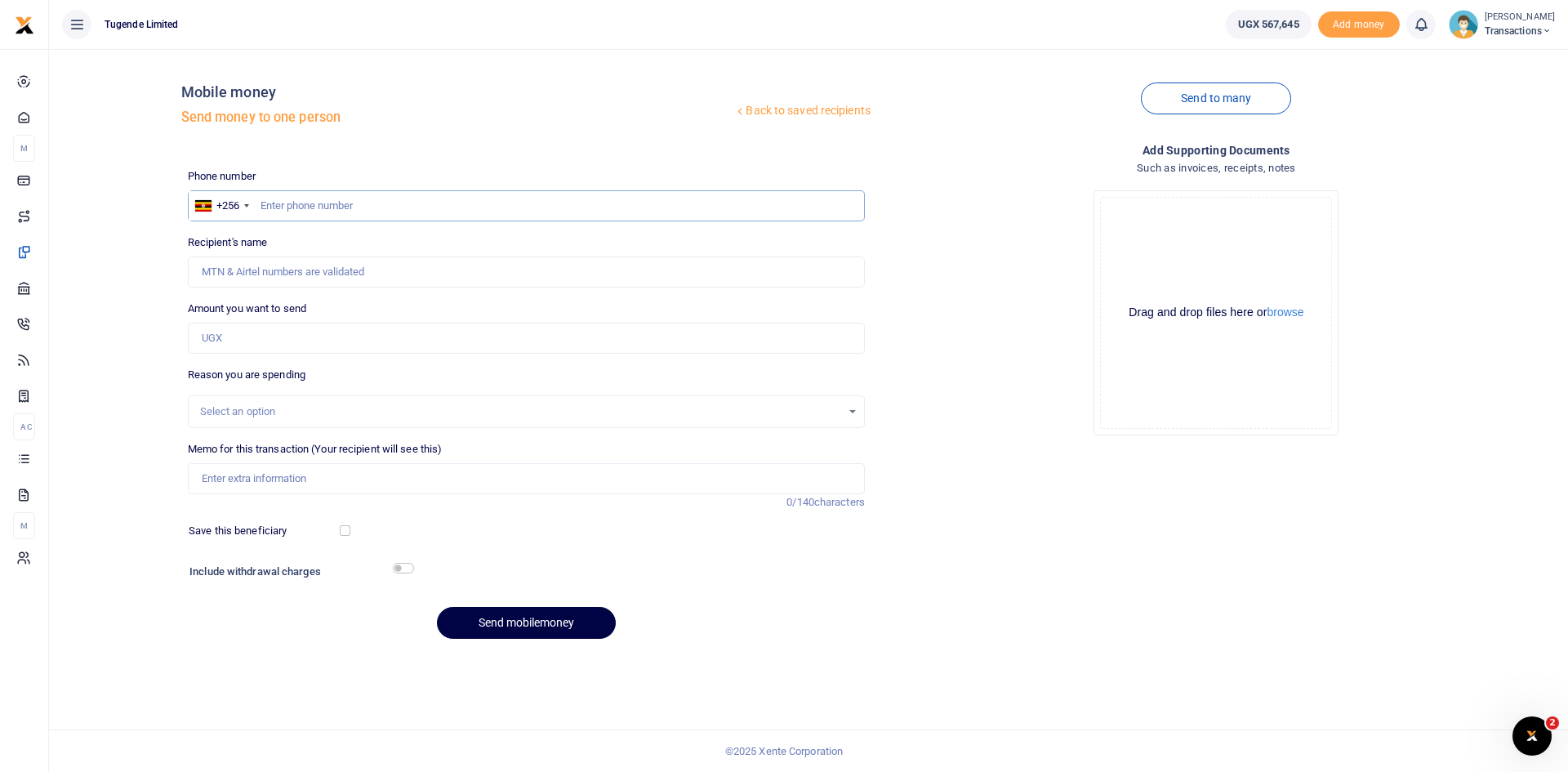
click at [592, 207] on input "text" at bounding box center [526, 205] width 677 height 31
paste input "776989898"
type input "776989898"
type input "[PERSON_NAME]"
type input "776989898"
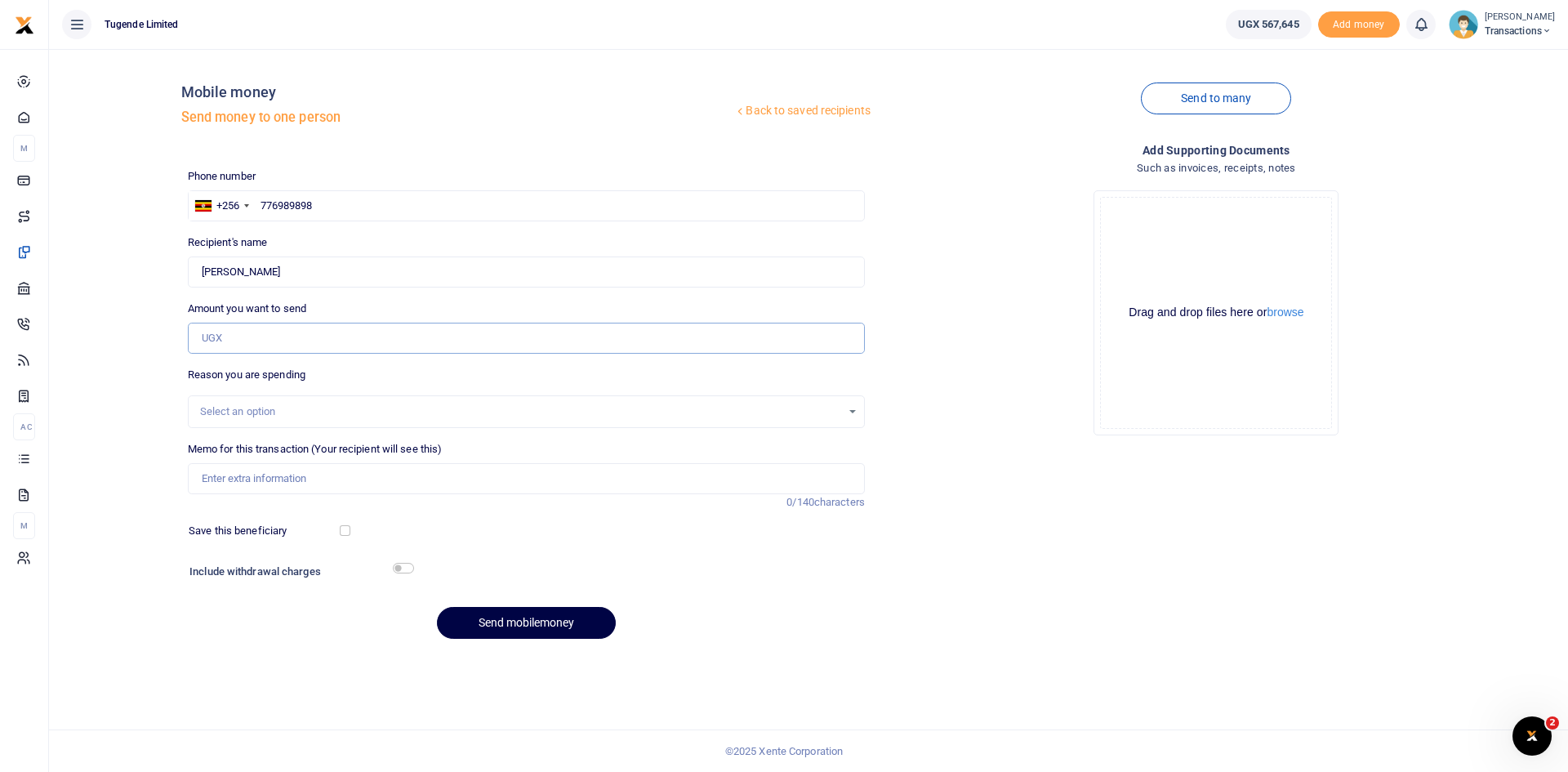
click at [491, 342] on input "Amount you want to send" at bounding box center [526, 338] width 677 height 31
paste input "650,000"
type input "650,000"
paste input "Mobile Money Data-Soroti"
click at [365, 475] on input "Memo for this transaction (Your recipient will see this)" at bounding box center [526, 478] width 677 height 31
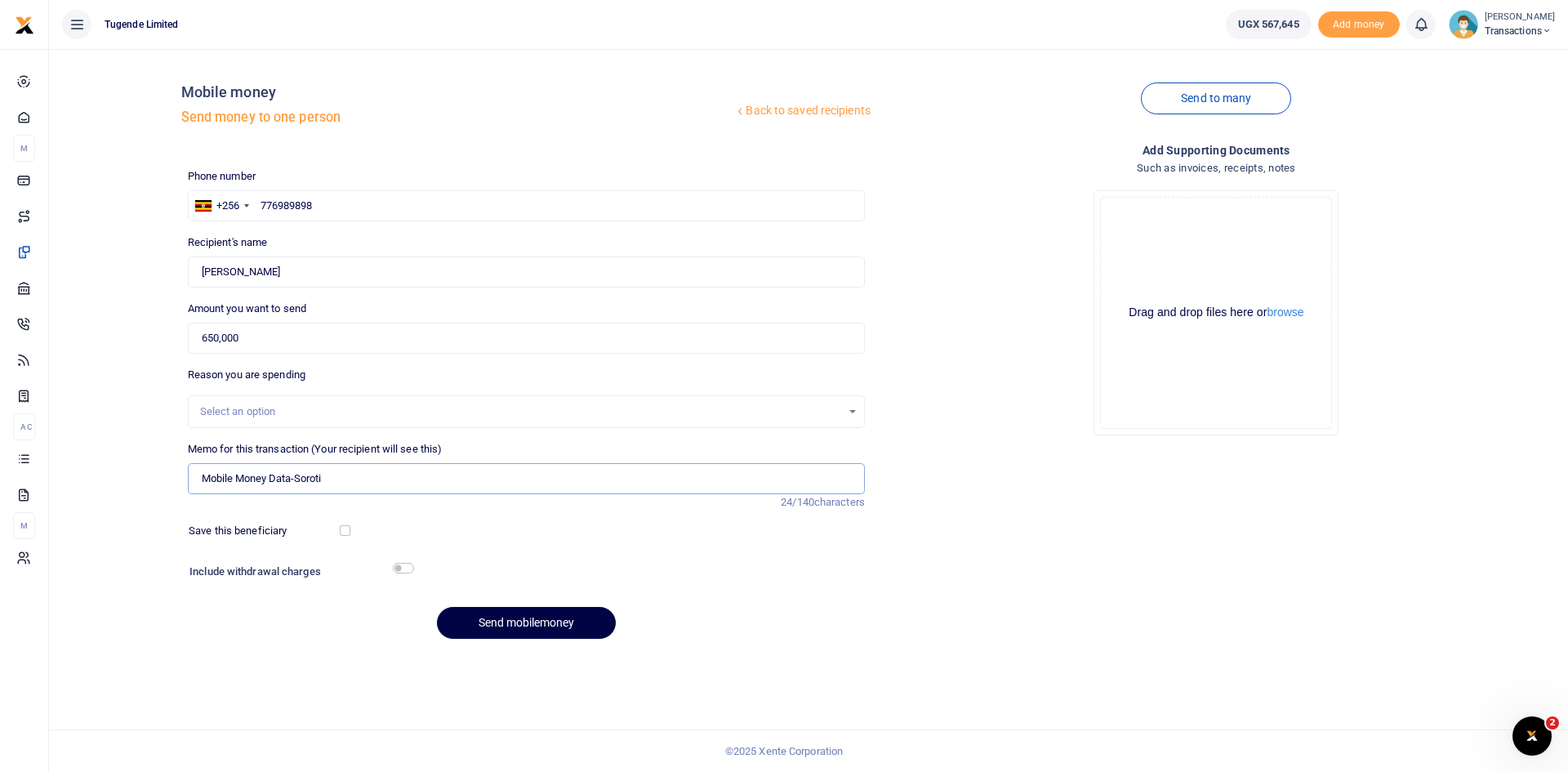
click at [300, 479] on input "Mobile Money Data-Soroti" at bounding box center [526, 478] width 677 height 31
type input "Mobile Money Data Soroti"
click at [530, 618] on button "Send mobilemoney" at bounding box center [525, 623] width 179 height 32
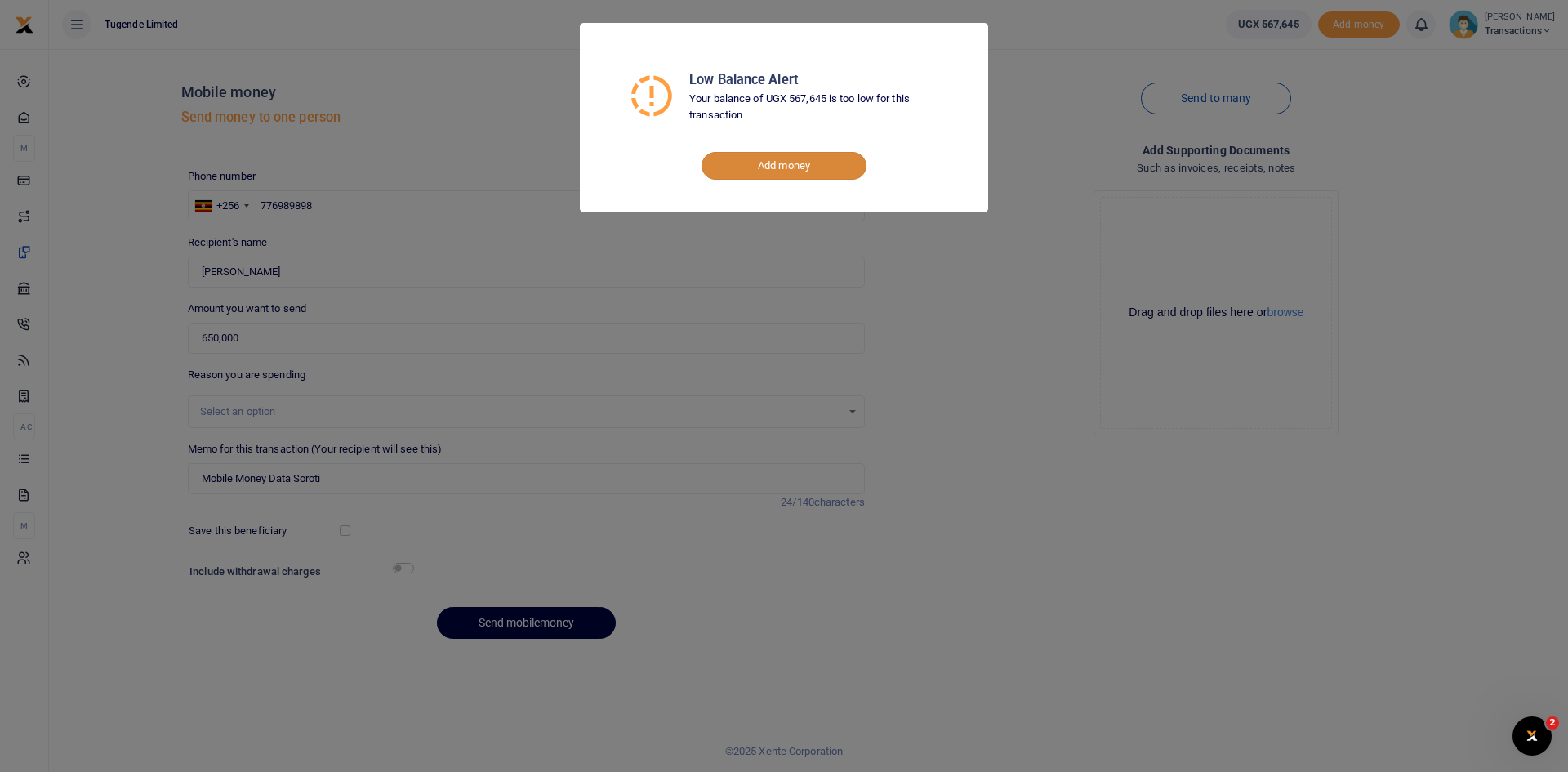
click at [773, 170] on link "Add money" at bounding box center [784, 165] width 165 height 28
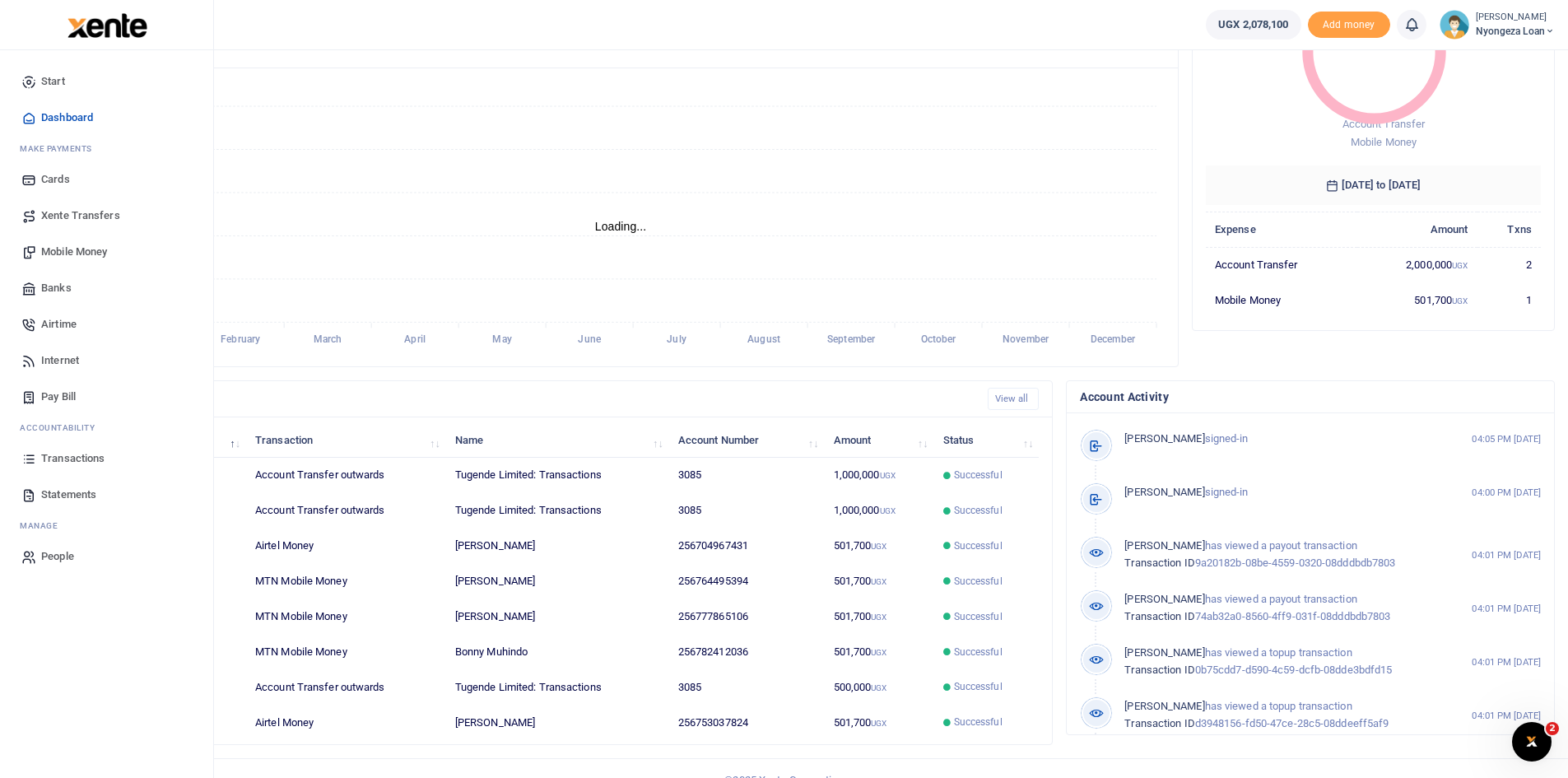
scroll to position [206, 0]
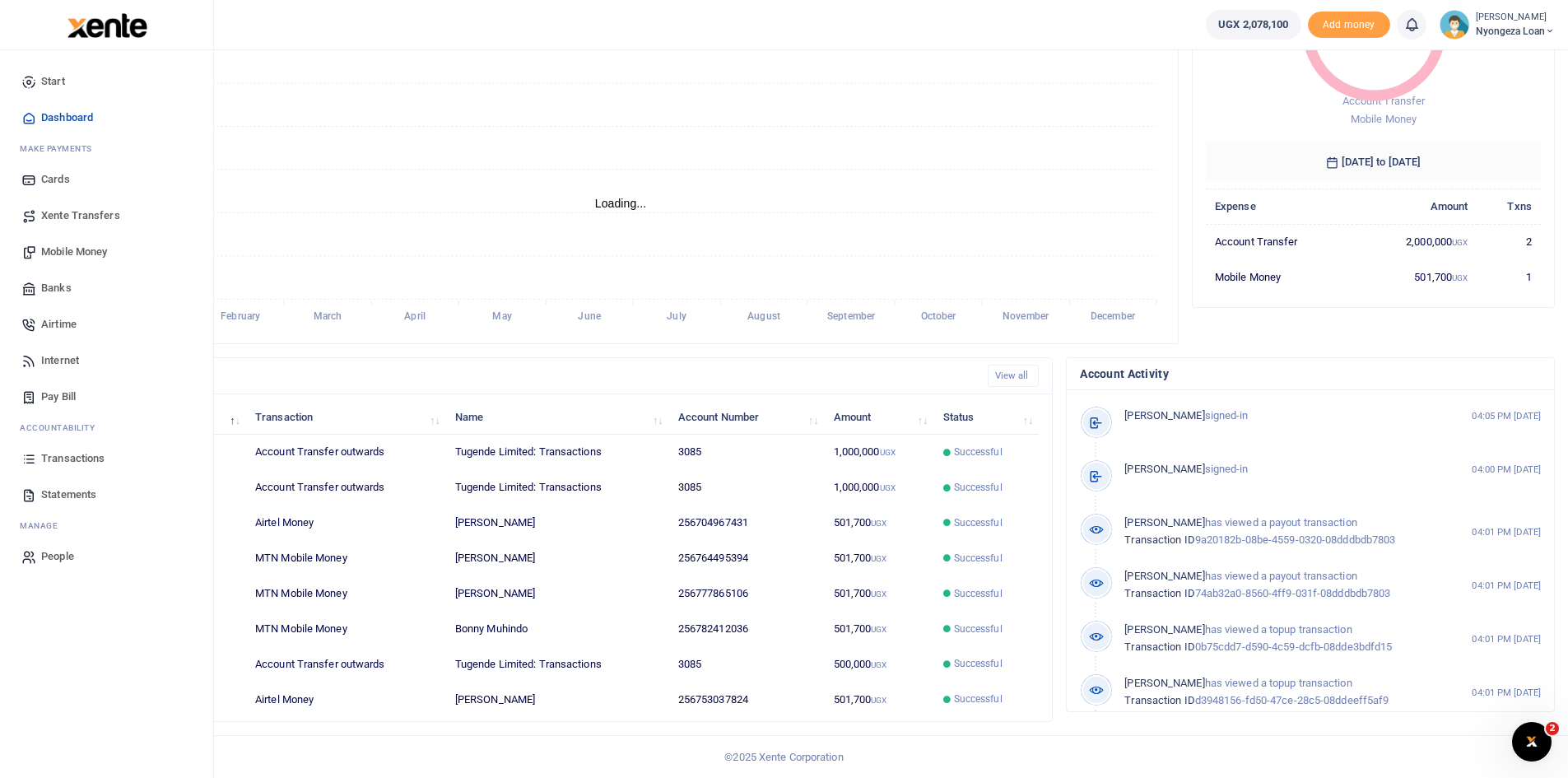
click at [90, 207] on link "Xente Transfers" at bounding box center [107, 215] width 187 height 36
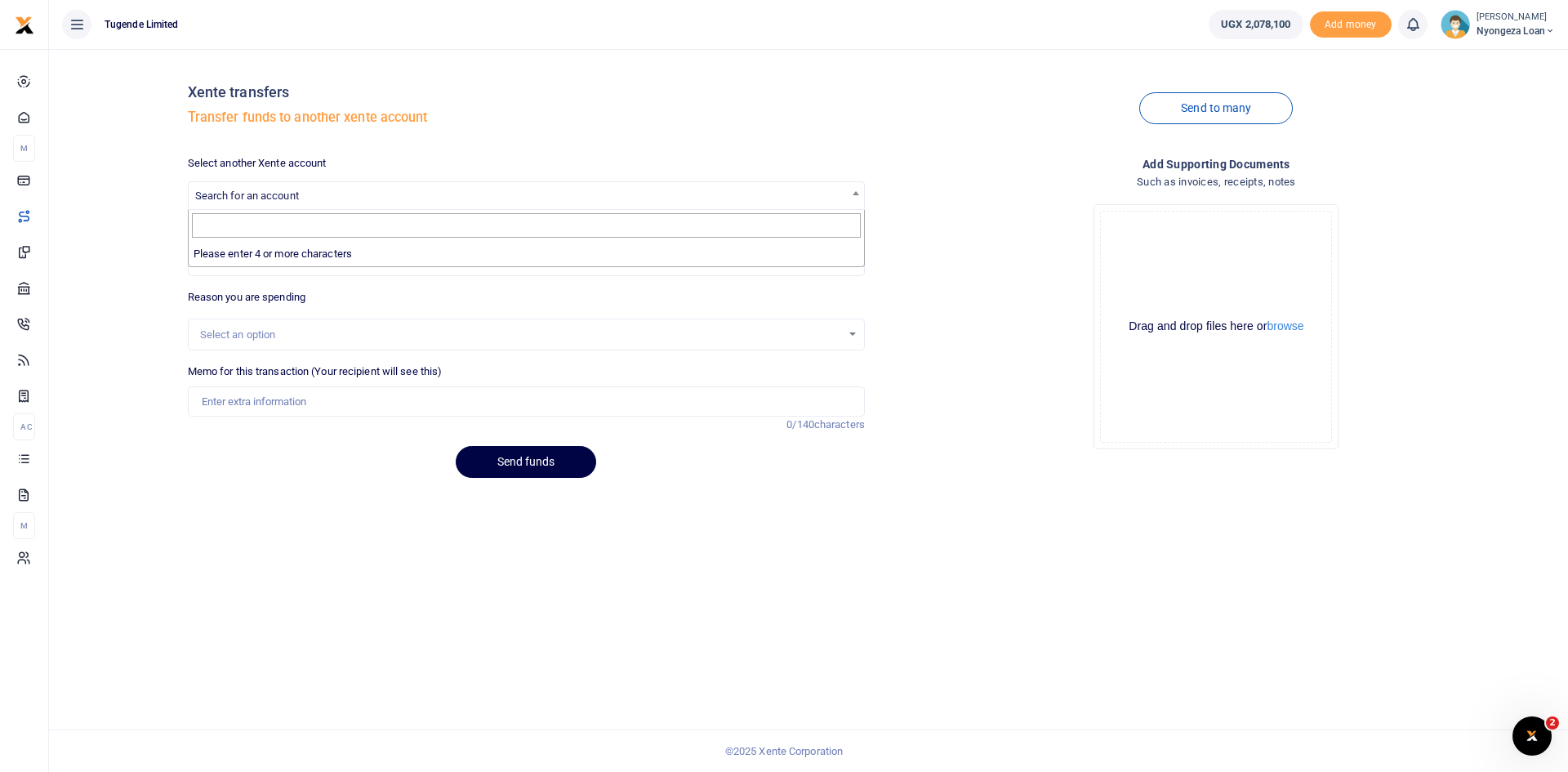
click at [858, 202] on span at bounding box center [856, 193] width 16 height 21
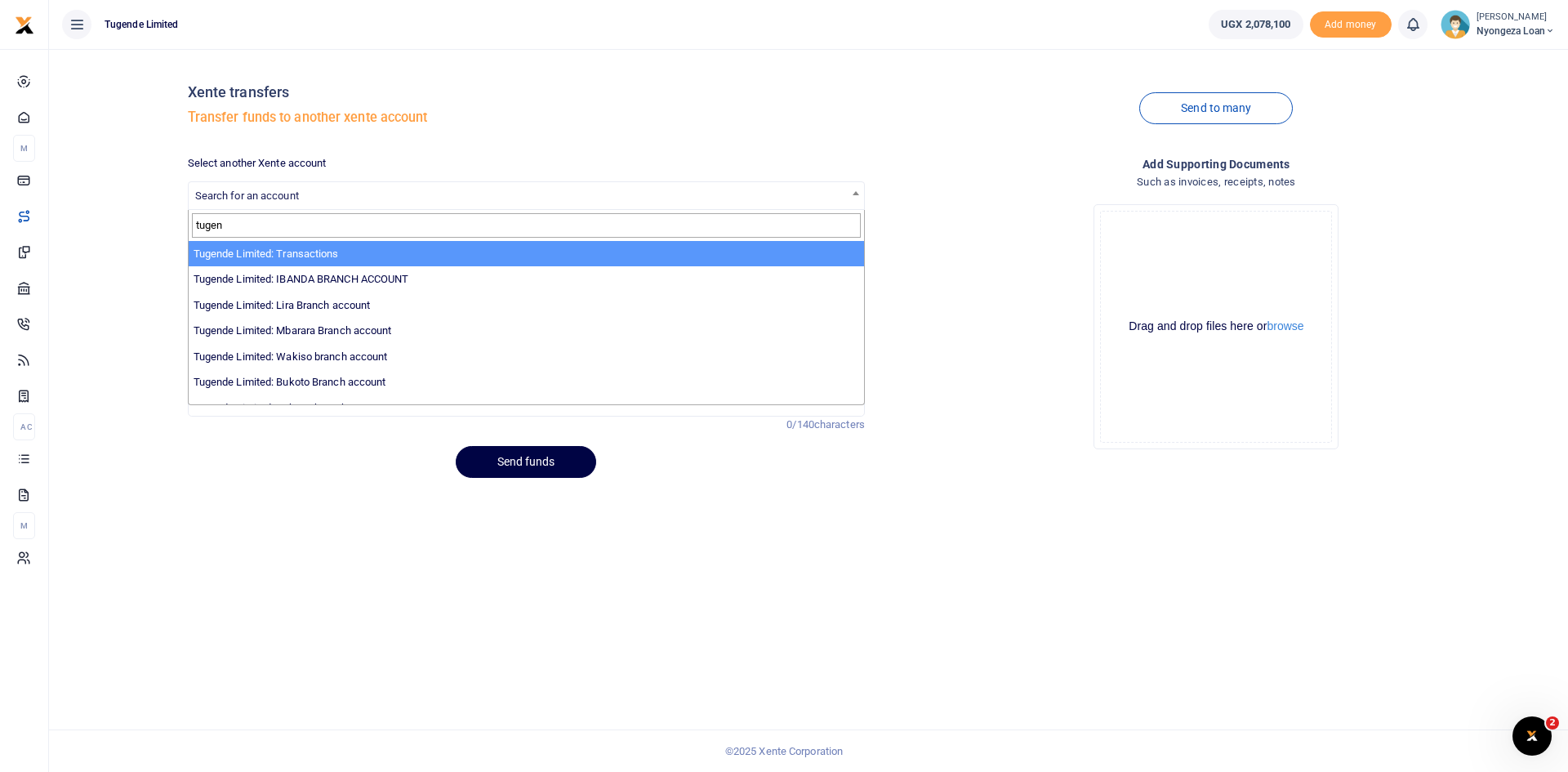
type input "tugen"
select select "3085"
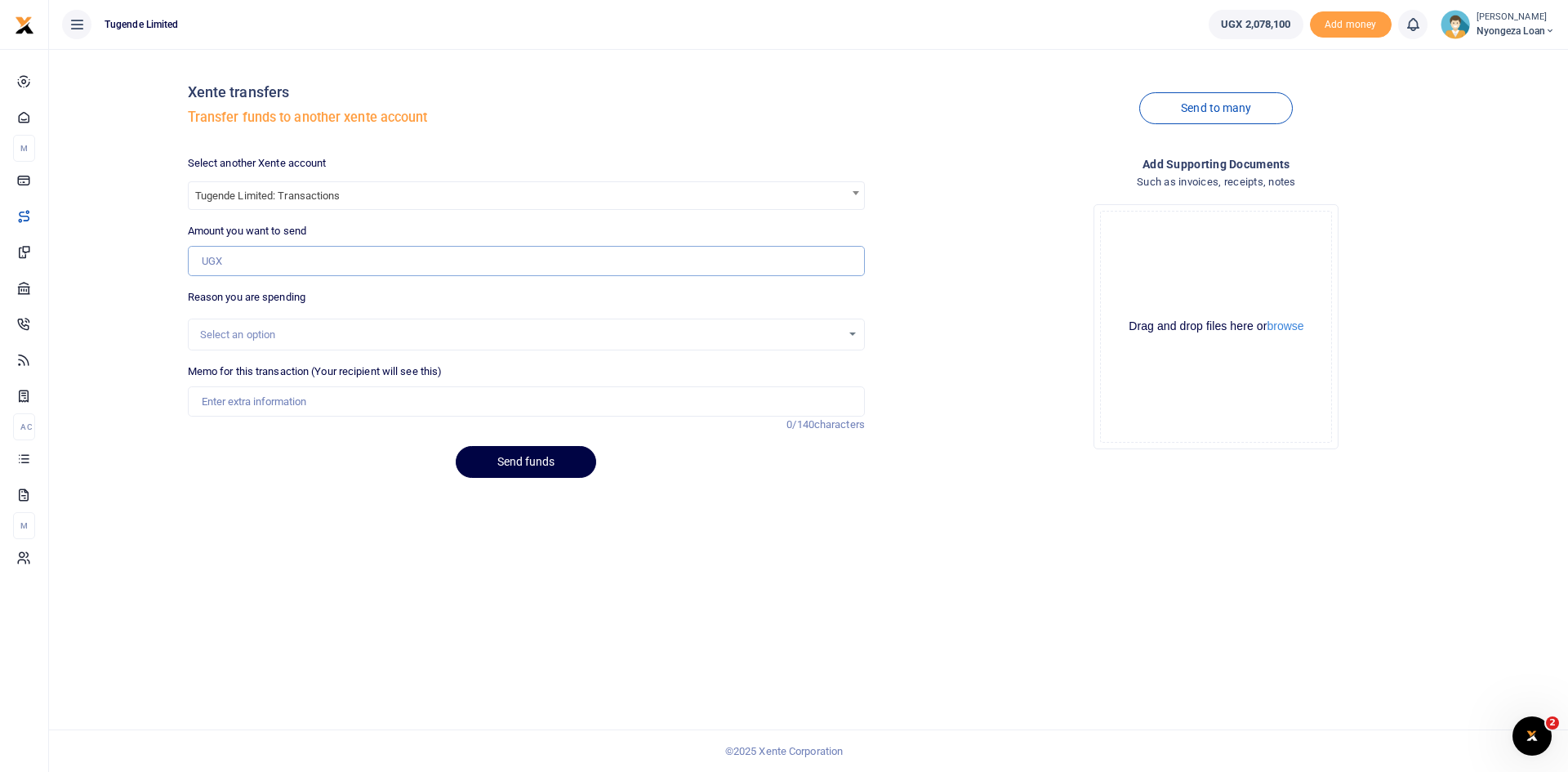
click at [361, 274] on input "Amount you want to send" at bounding box center [526, 261] width 677 height 31
type input "1,500,000"
click at [263, 403] on input "Memo for this transaction (Your recipient will see this)" at bounding box center [526, 402] width 677 height 31
type input "transfer of funds to transactions"
click at [516, 469] on button "Send funds" at bounding box center [526, 462] width 140 height 32
